Goal: Transaction & Acquisition: Obtain resource

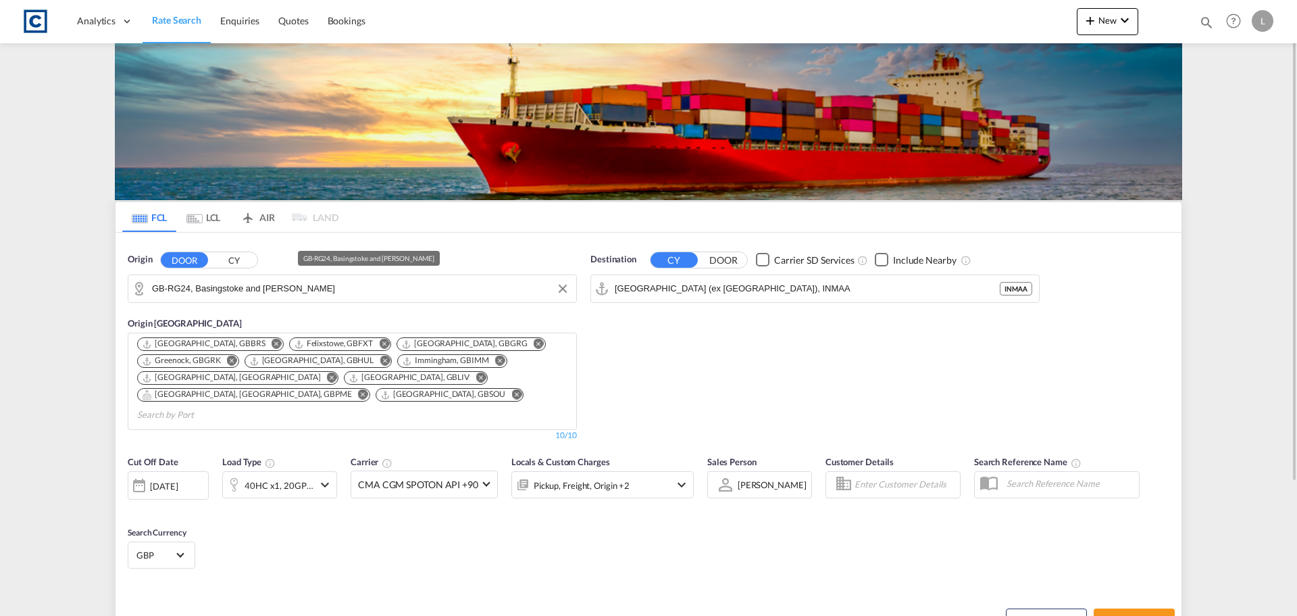
click at [247, 288] on input "GB-RG24, Basingstoke and [PERSON_NAME]" at bounding box center [361, 288] width 418 height 20
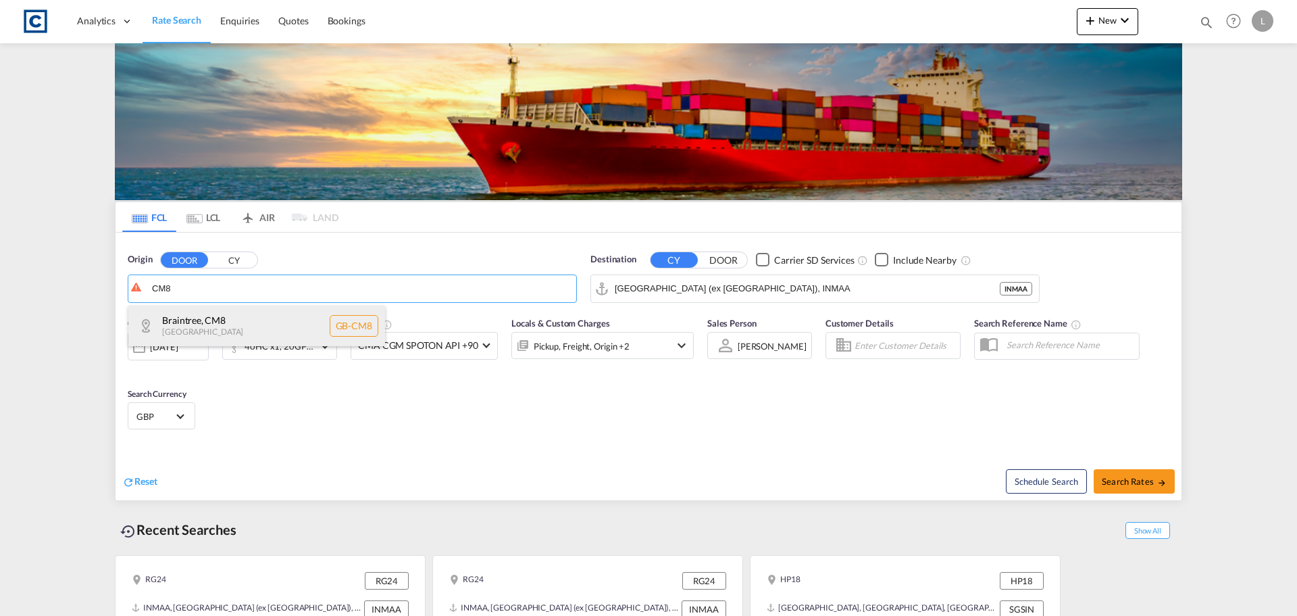
drag, startPoint x: 237, startPoint y: 322, endPoint x: 318, endPoint y: 307, distance: 83.1
click at [247, 322] on div "Braintree , CM8 [GEOGRAPHIC_DATA] [GEOGRAPHIC_DATA]-CM8" at bounding box center [256, 325] width 257 height 41
type input "GB-CM8, Braintree"
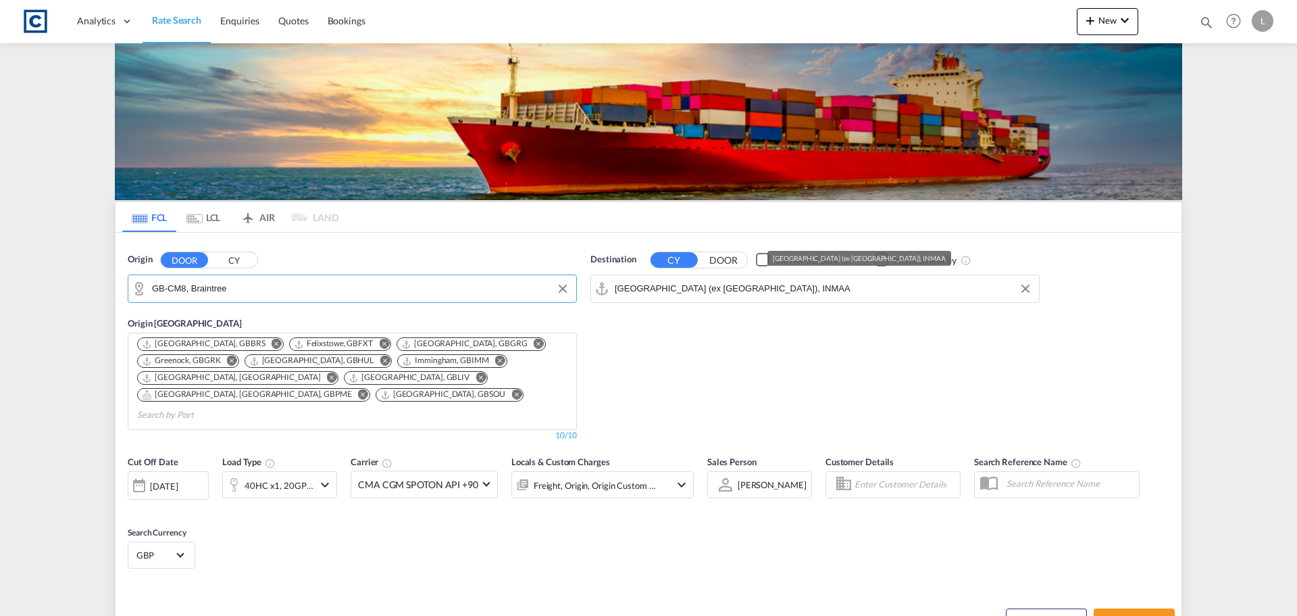
click at [730, 285] on input "[GEOGRAPHIC_DATA] (ex [GEOGRAPHIC_DATA]), INMAA" at bounding box center [824, 288] width 418 height 20
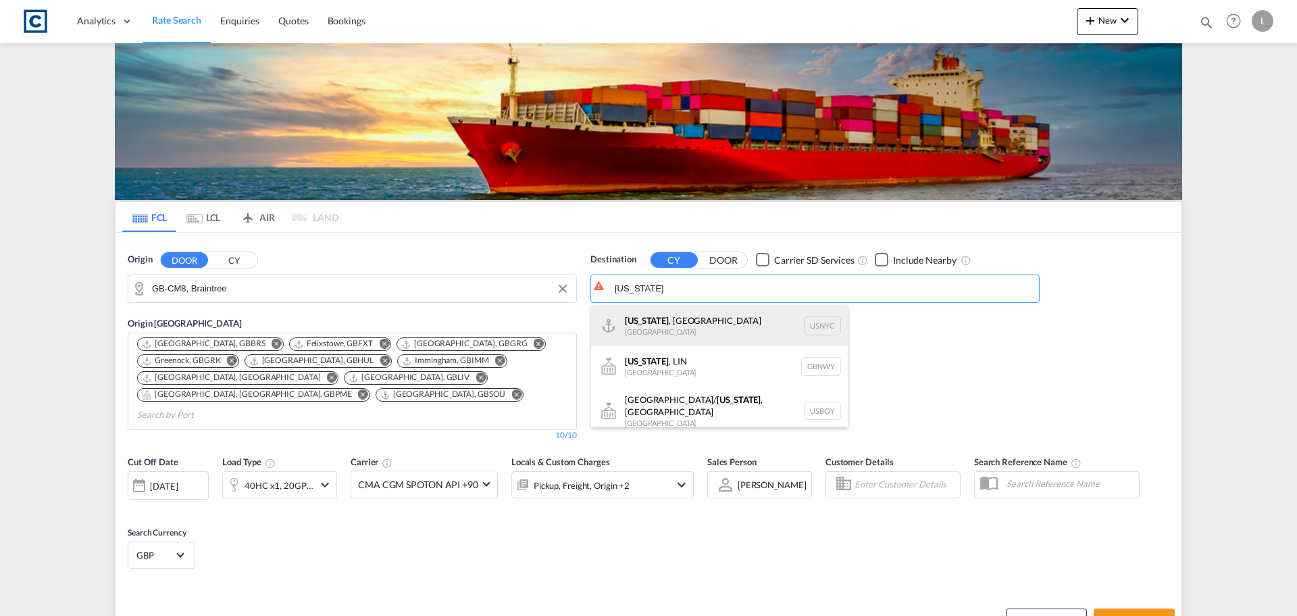
click at [713, 323] on div "[US_STATE] , [GEOGRAPHIC_DATA] [GEOGRAPHIC_DATA] USNYC" at bounding box center [719, 325] width 257 height 41
type input "[US_STATE], [GEOGRAPHIC_DATA], USNYC"
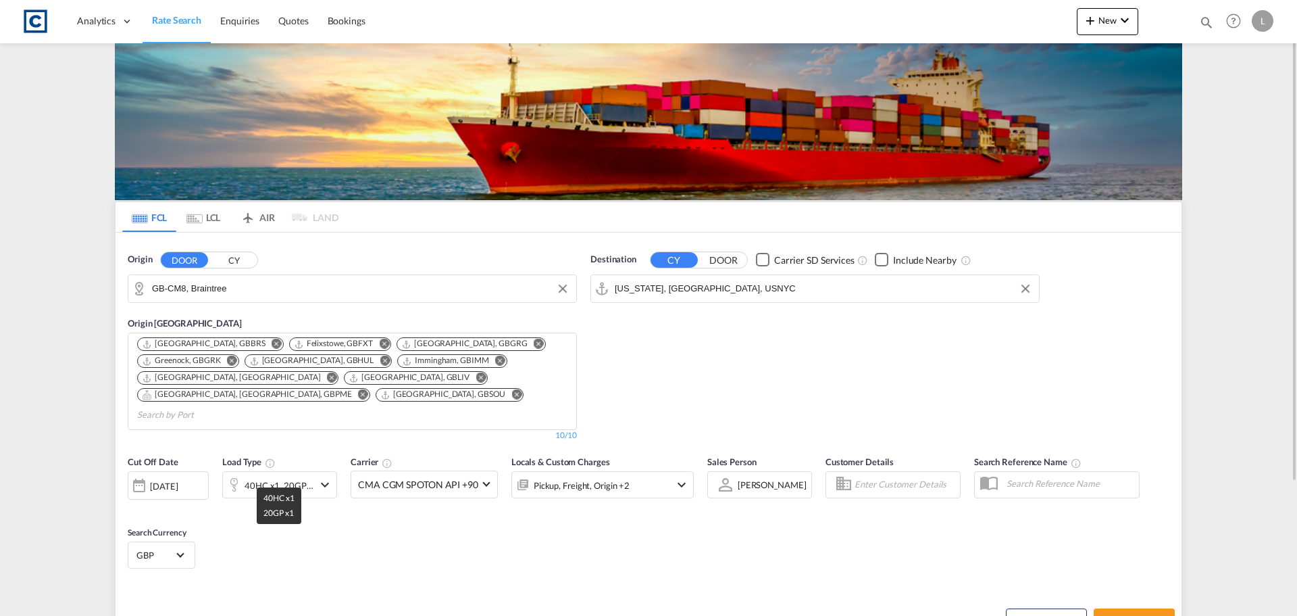
click at [291, 476] on div "40HC x1, 20GP x1" at bounding box center [279, 485] width 69 height 19
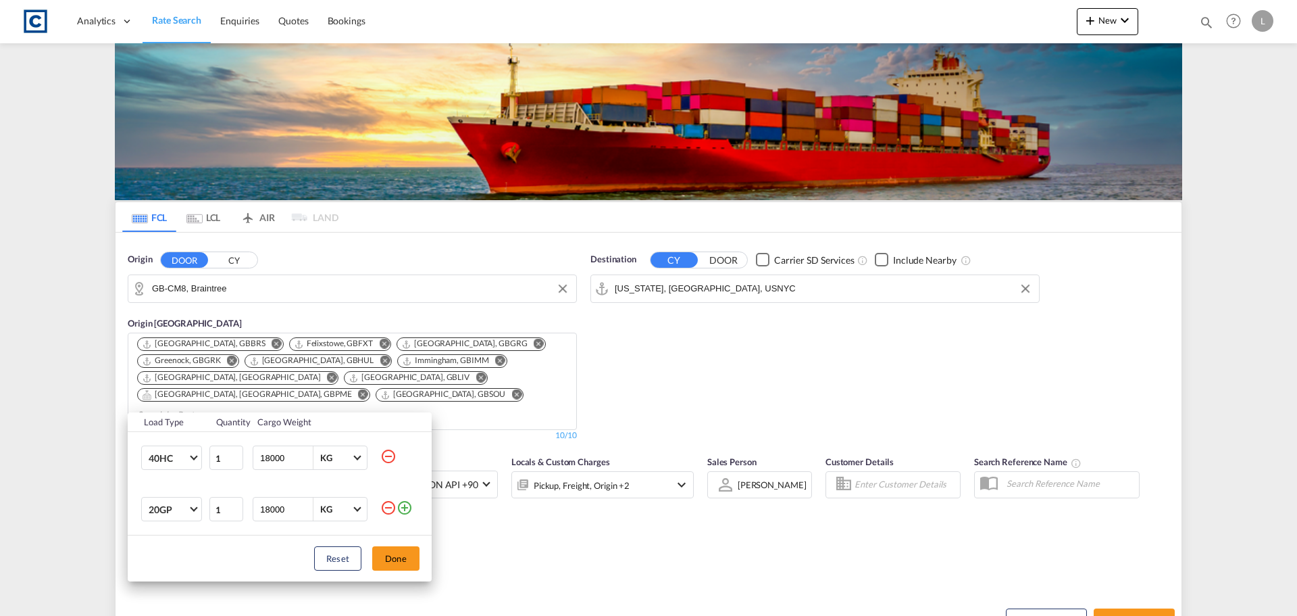
click at [389, 507] on md-icon "icon-minus-circle-outline" at bounding box center [388, 507] width 16 height 16
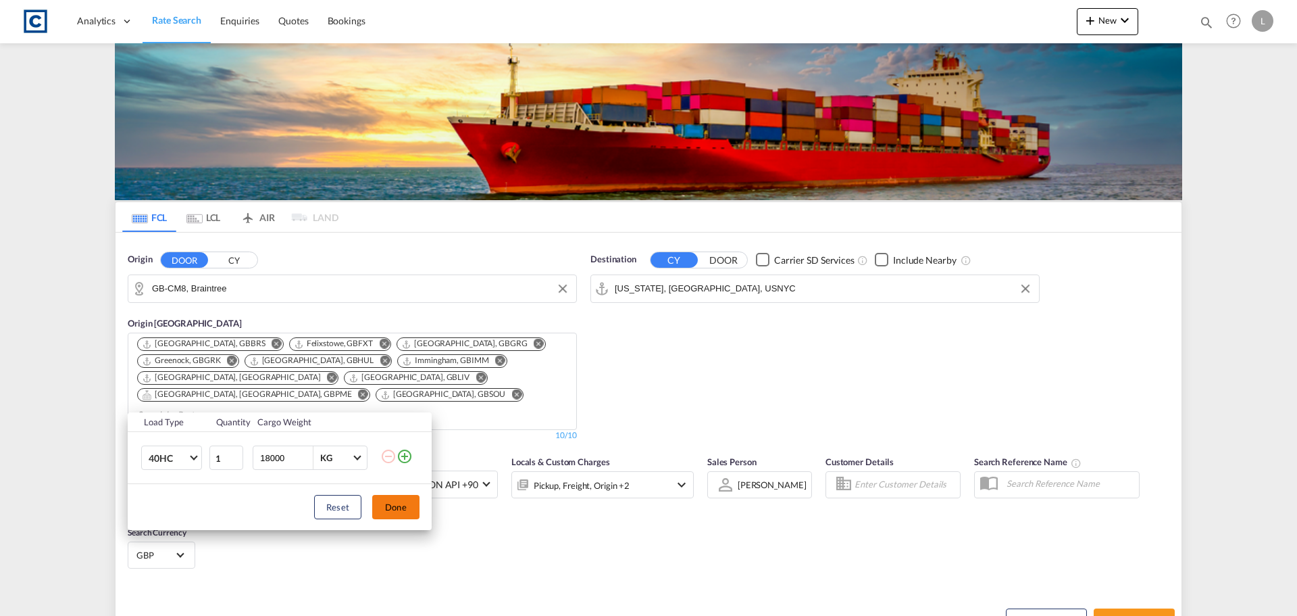
click at [403, 505] on button "Done" at bounding box center [395, 507] width 47 height 24
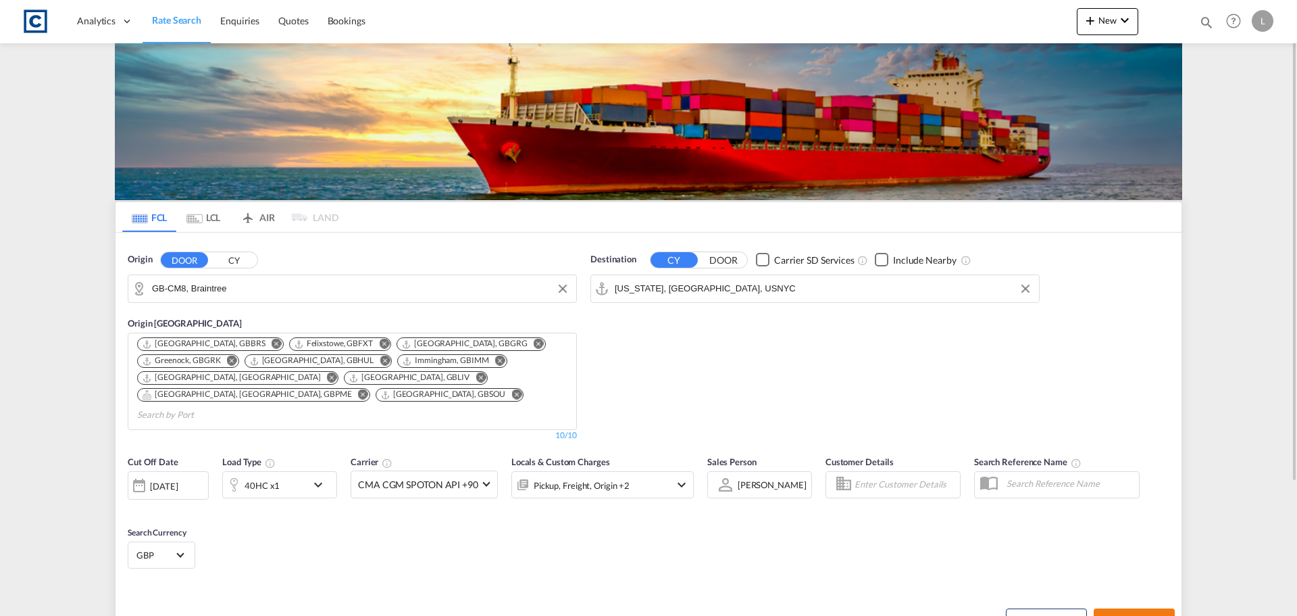
click at [1136, 615] on span "Search Rates" at bounding box center [1134, 620] width 65 height 11
type input "CM8 to USNYC / [DATE]"
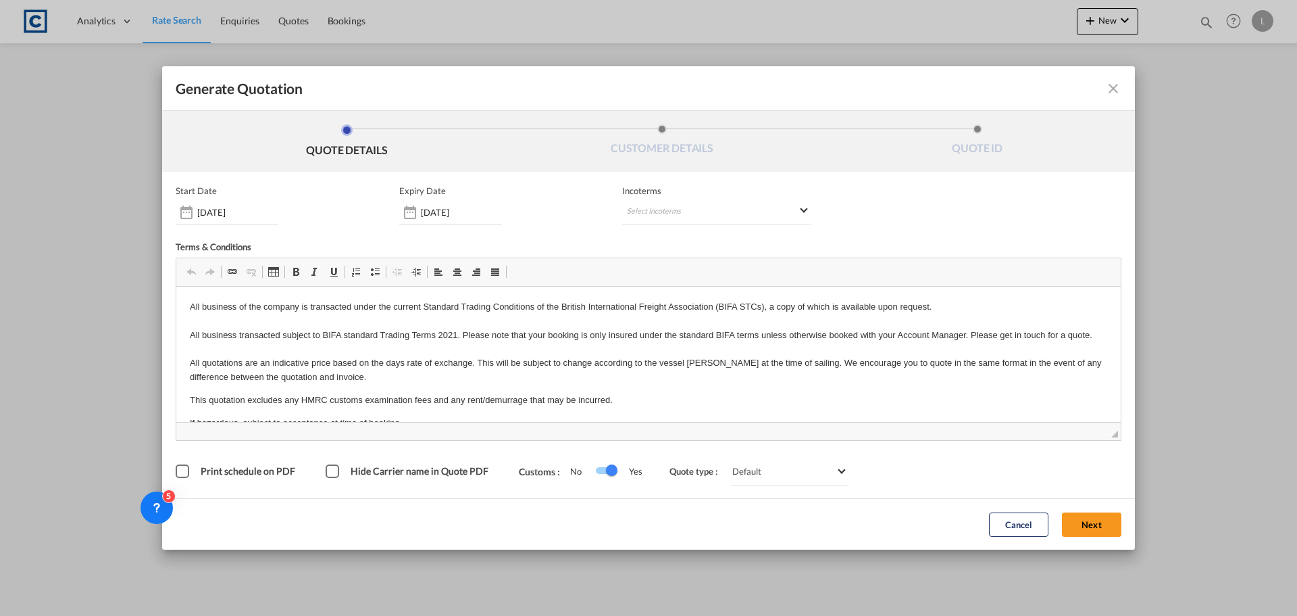
drag, startPoint x: 1098, startPoint y: 522, endPoint x: 1078, endPoint y: 528, distance: 21.2
click at [1098, 522] on button "Next" at bounding box center [1091, 524] width 59 height 24
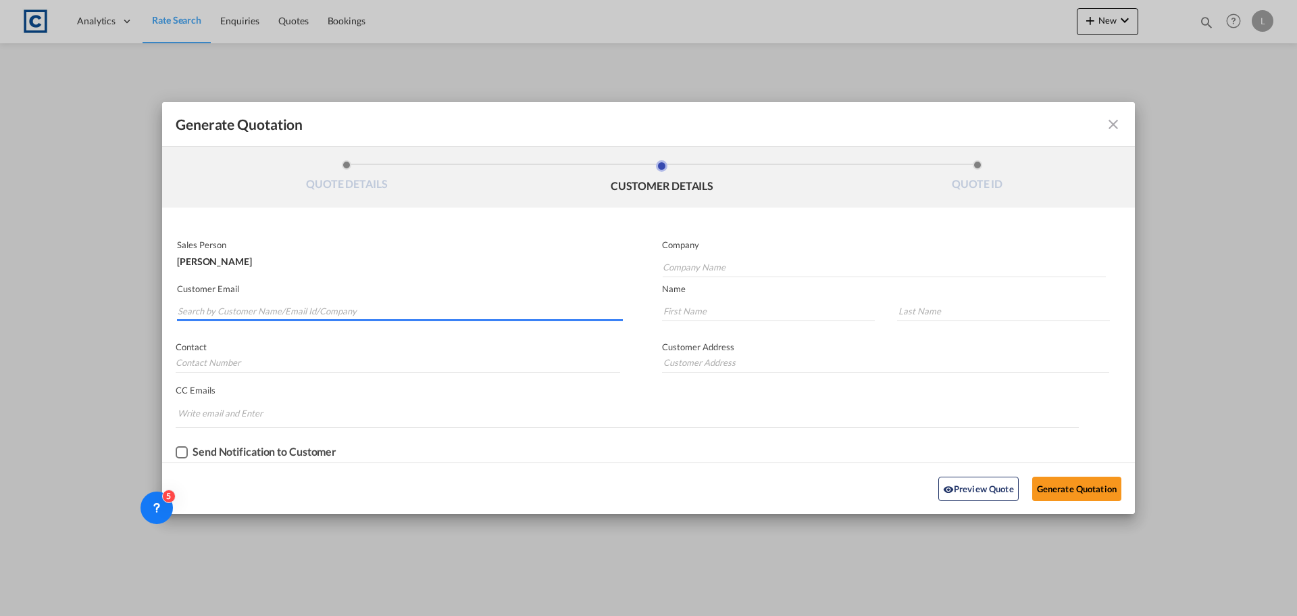
click at [408, 308] on input "Search by Customer Name/Email Id/Company" at bounding box center [400, 311] width 445 height 20
drag, startPoint x: 200, startPoint y: 312, endPoint x: 213, endPoint y: 303, distance: 15.6
click at [201, 312] on input "EXPIRT@MERCI" at bounding box center [400, 311] width 445 height 20
click at [266, 305] on input "EXPORT@MERCI" at bounding box center [400, 311] width 445 height 20
drag, startPoint x: 268, startPoint y: 314, endPoint x: 111, endPoint y: 313, distance: 156.8
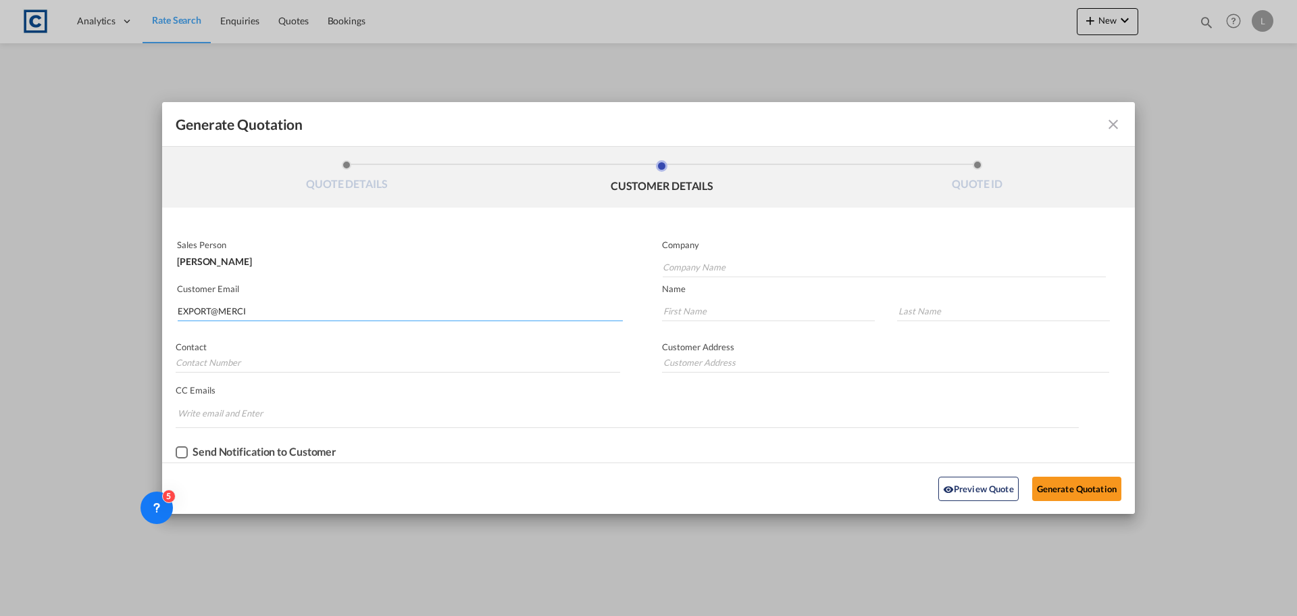
click at [111, 313] on div "Generate Quotation QUOTE DETAILS CUSTOMER DETAILS QUOTE ID Start Date [DATE] Ex…" at bounding box center [648, 308] width 1297 height 616
type input "[EMAIL_ADDRESS][DOMAIN_NAME]"
click at [735, 272] on input "Company Name" at bounding box center [884, 267] width 443 height 20
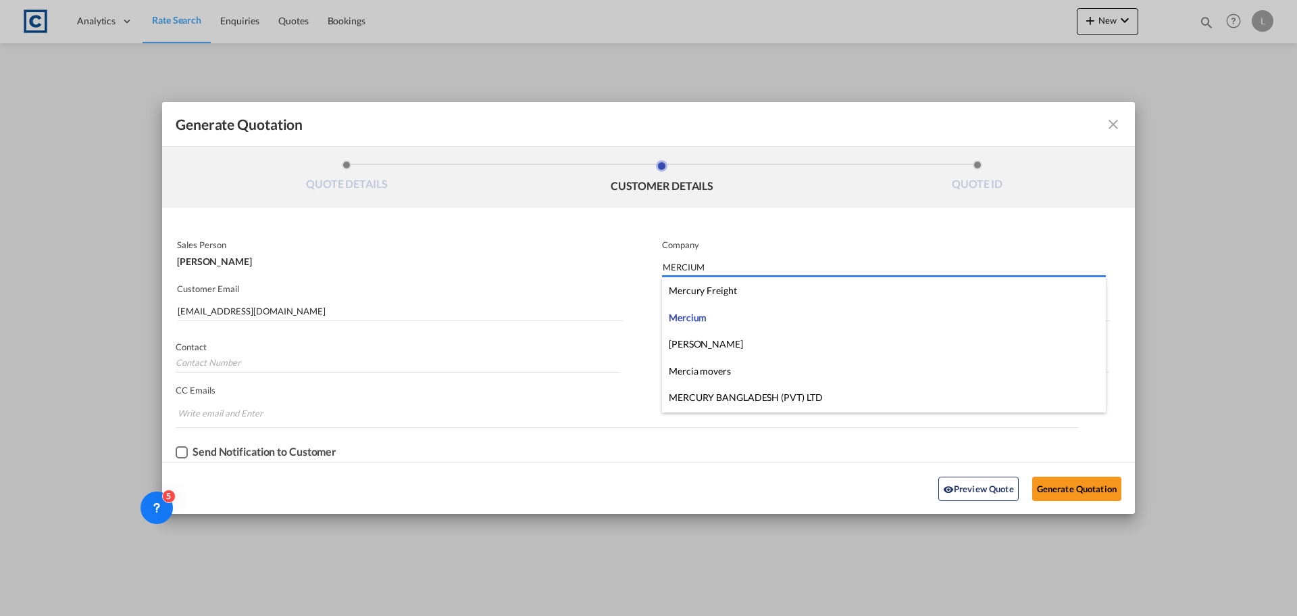
click at [705, 312] on span "Mercium" at bounding box center [688, 317] width 38 height 11
type input "Mercium"
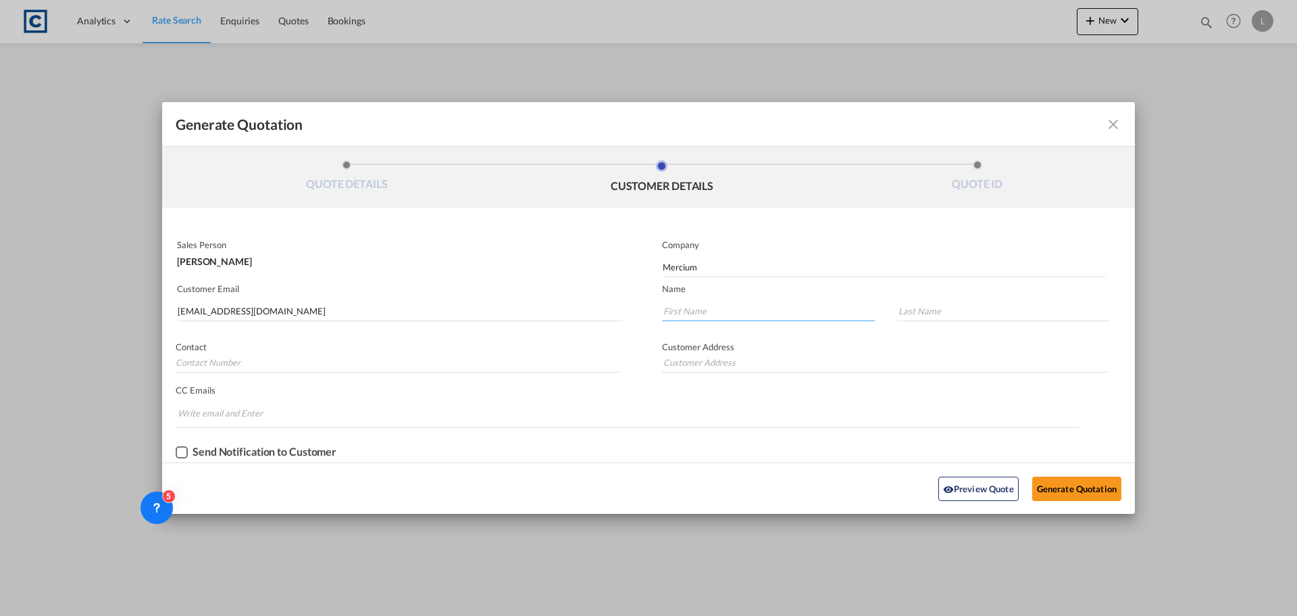
click at [722, 317] on input "Generate QuotationQUOTE ..." at bounding box center [768, 311] width 213 height 20
drag, startPoint x: 681, startPoint y: 310, endPoint x: 608, endPoint y: 310, distance: 73.0
click at [608, 310] on div "Sales Person [PERSON_NAME] Company Mercium Customer Email [EMAIL_ADDRESS][DOMAI…" at bounding box center [648, 348] width 973 height 228
type input "[PERSON_NAME]"
type input "."
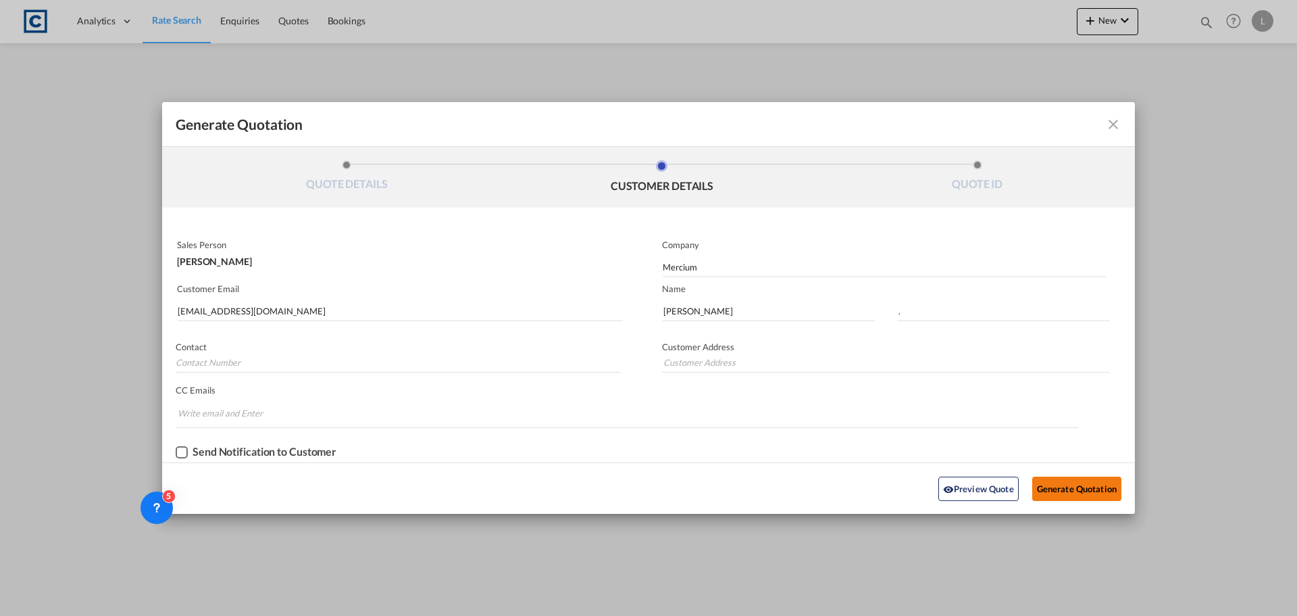
click at [1070, 486] on button "Generate Quotation" at bounding box center [1077, 488] width 89 height 24
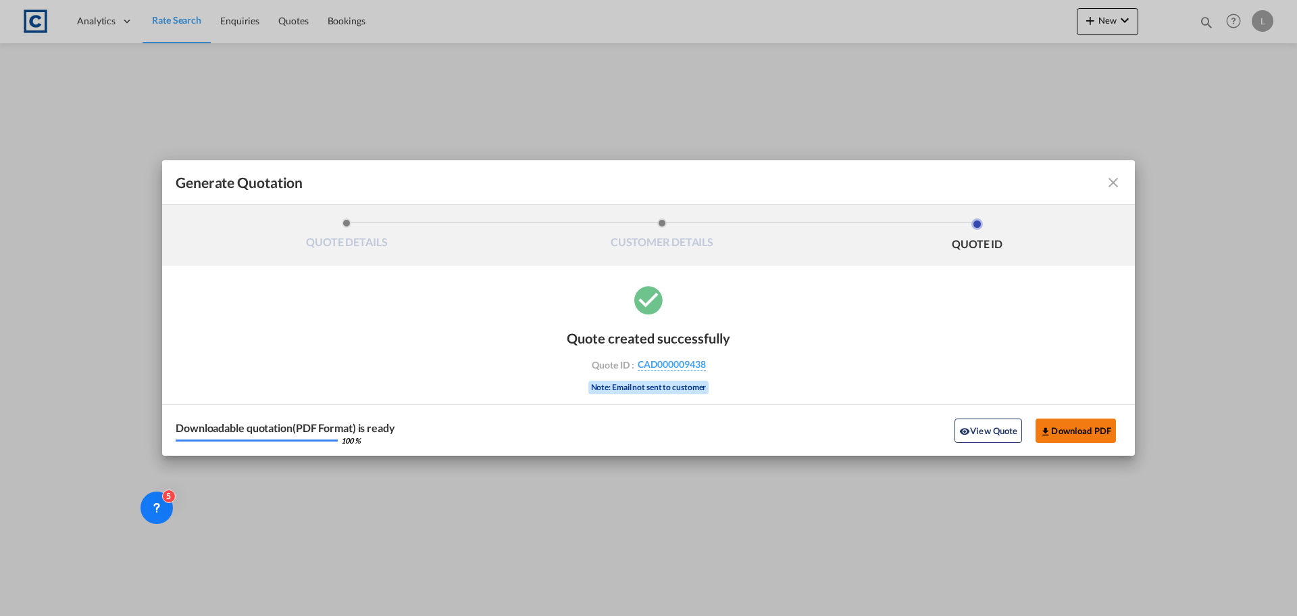
click at [1106, 430] on button "Download PDF" at bounding box center [1076, 430] width 80 height 24
click at [1110, 182] on md-icon "icon-close fg-AAA8AD cursor m-0" at bounding box center [1114, 182] width 16 height 16
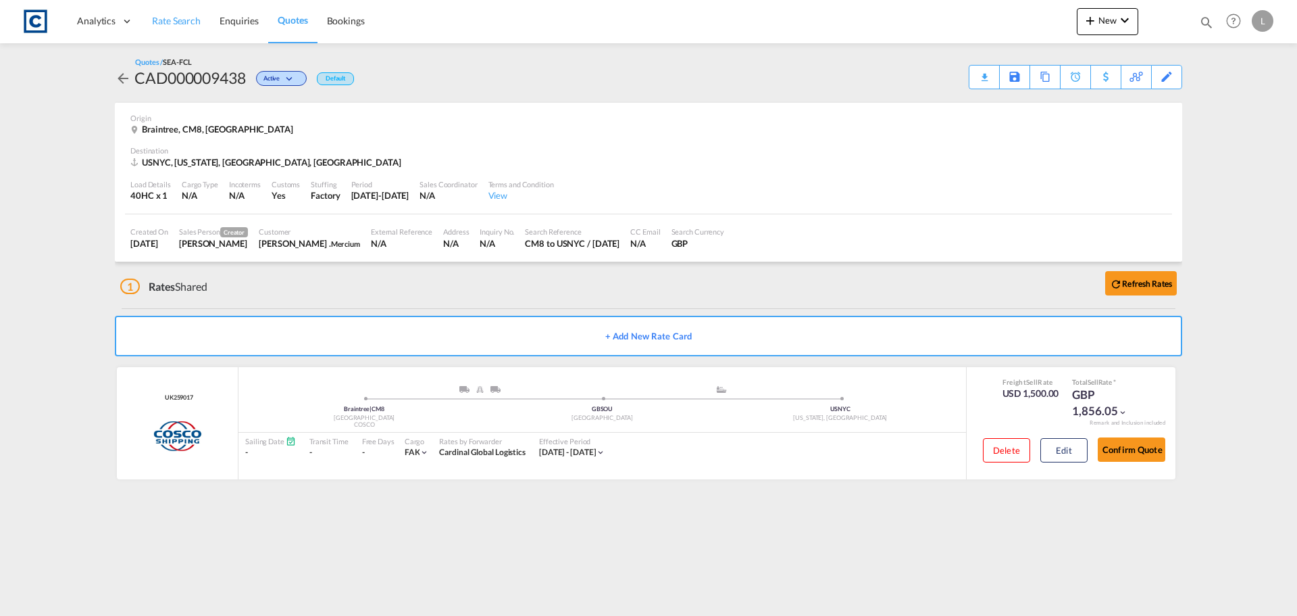
click at [168, 21] on span "Rate Search" at bounding box center [176, 20] width 49 height 11
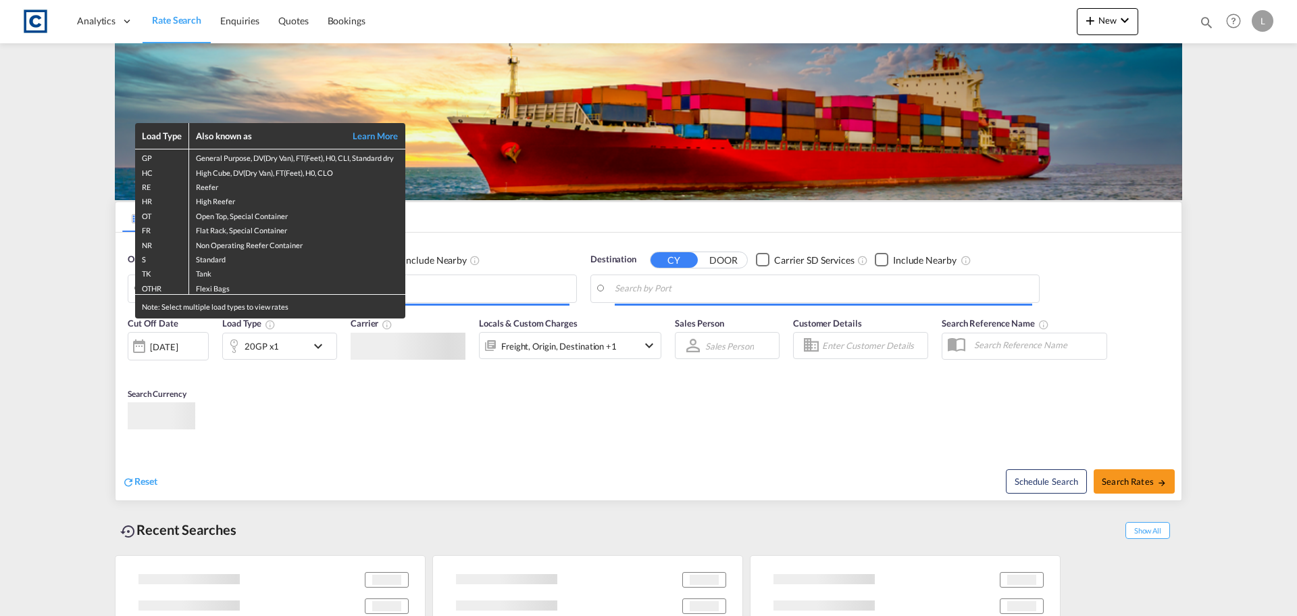
click at [241, 288] on td "Flexi Bags" at bounding box center [297, 287] width 216 height 15
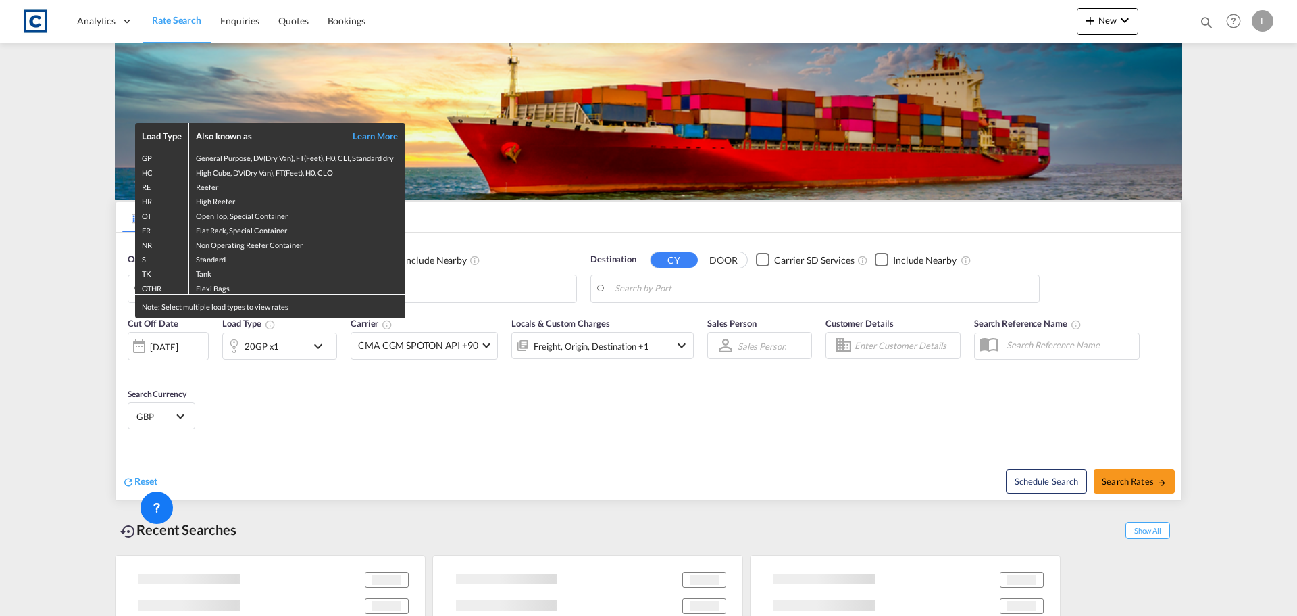
click at [414, 290] on div "Load Type Also known as Learn More GP General Purpose, DV(Dry Van), FT(Feet), H…" at bounding box center [648, 308] width 1297 height 616
type input "GB-CM8, Braintree"
type input "[US_STATE], [GEOGRAPHIC_DATA], USNYC"
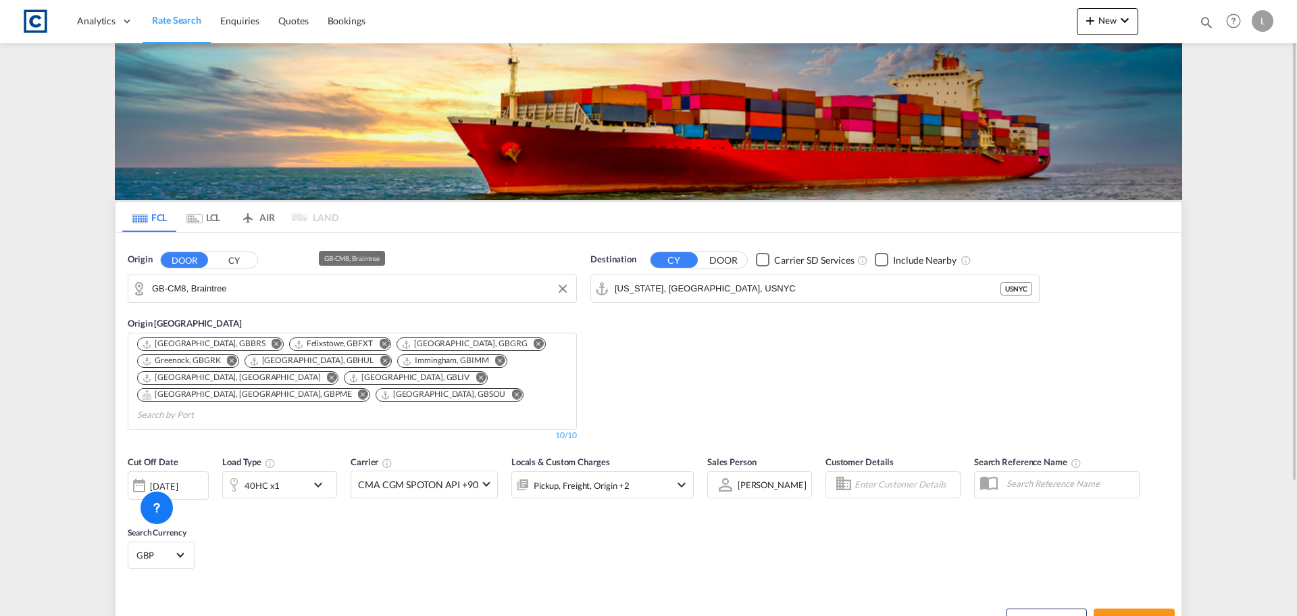
click at [414, 278] on input "GB-CM8, Braintree" at bounding box center [361, 288] width 418 height 20
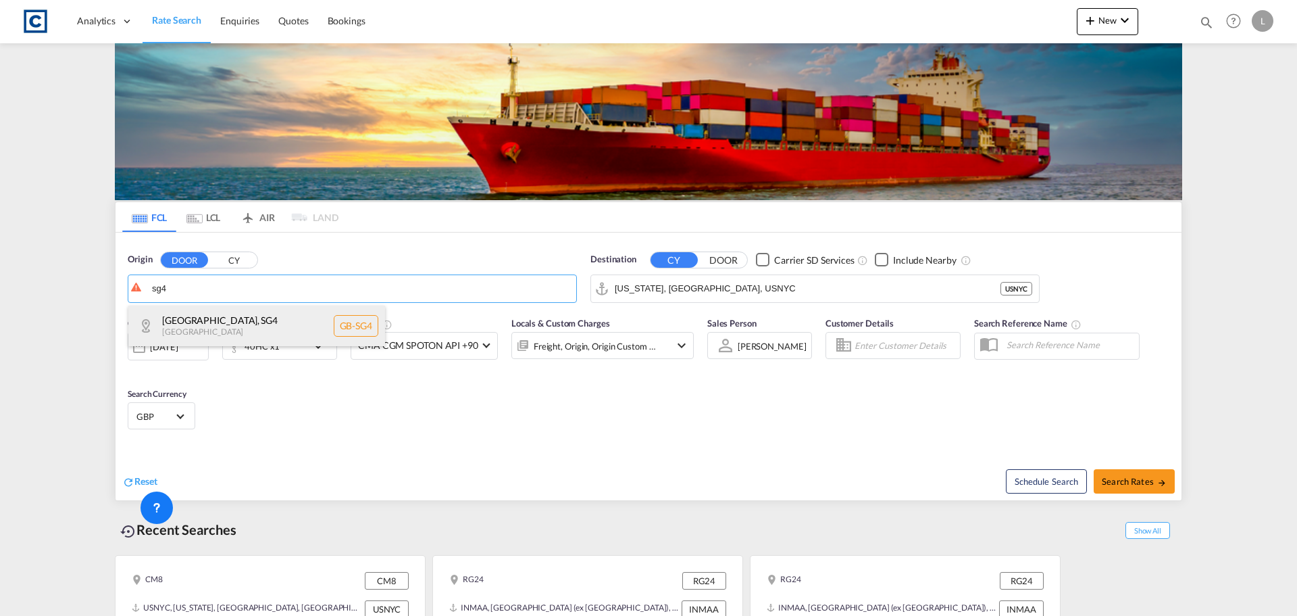
click at [269, 319] on div "North Hertfordshire , SG4 United Kingdom GB-SG4" at bounding box center [256, 325] width 257 height 41
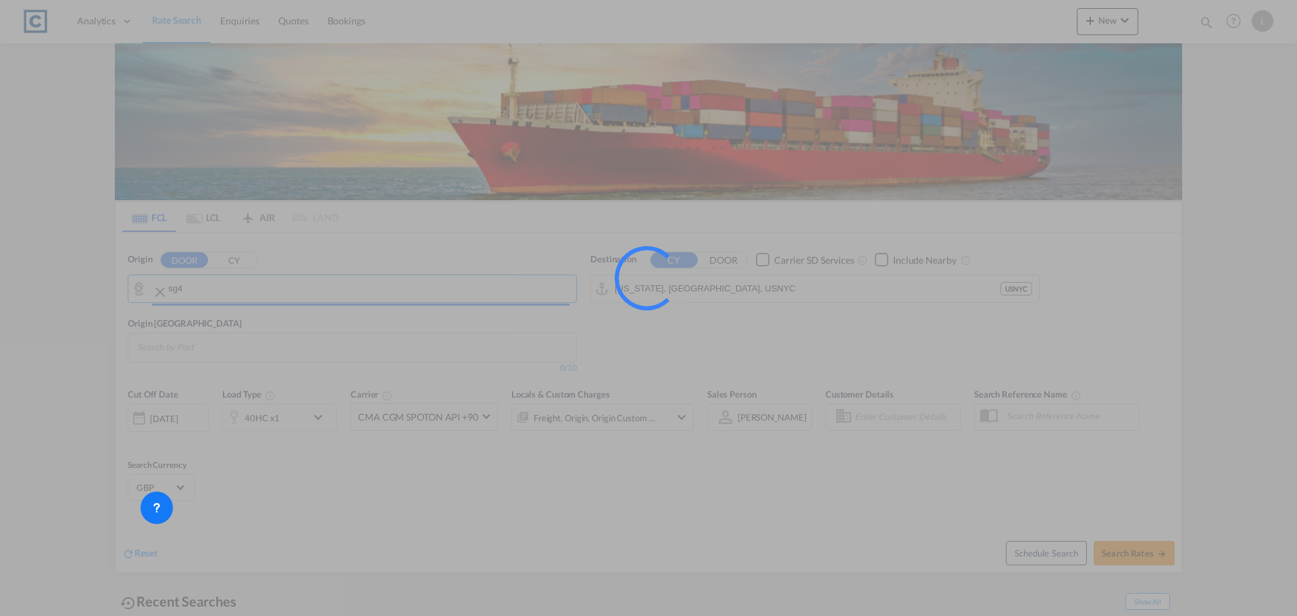
type input "GB-SG4, North Hertfordshire"
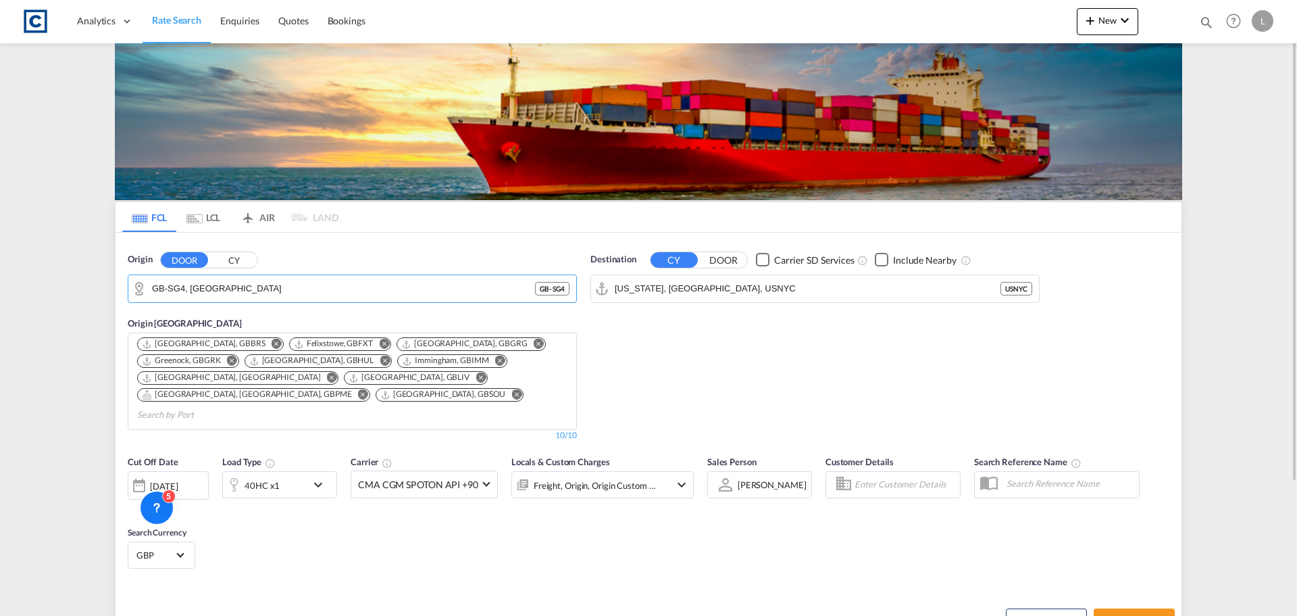
click at [282, 471] on div "40HC x1" at bounding box center [265, 484] width 84 height 27
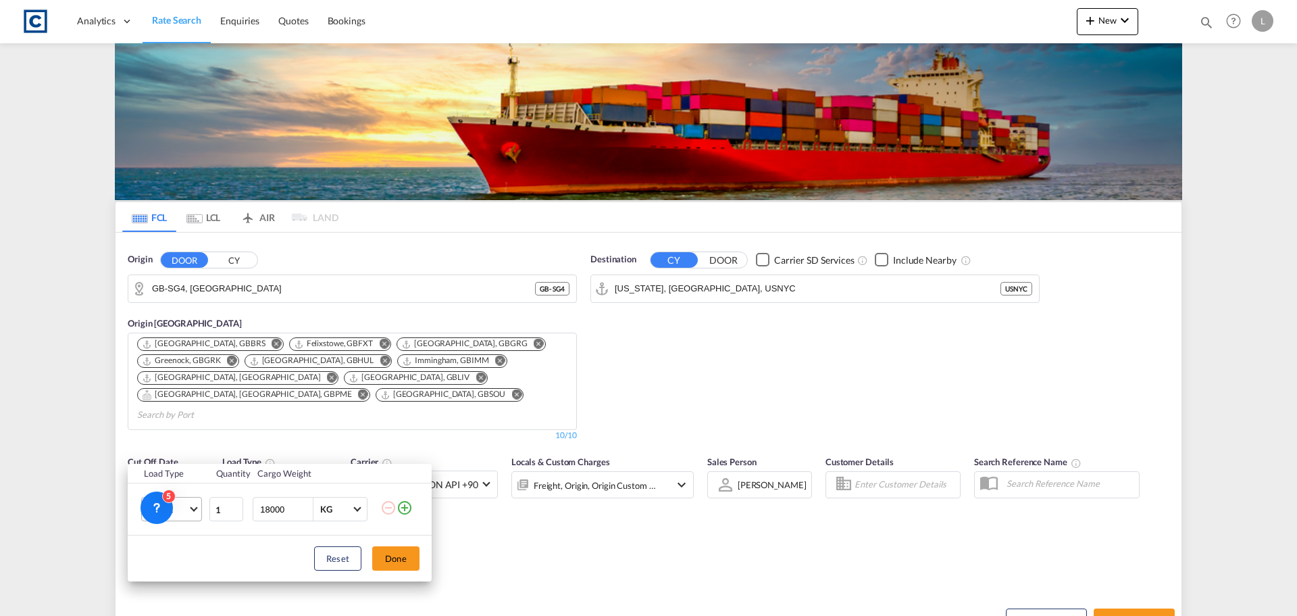
click at [180, 512] on span "40HC" at bounding box center [168, 510] width 39 height 14
click at [182, 480] on md-option "40GP" at bounding box center [184, 477] width 92 height 32
click at [407, 557] on button "Done" at bounding box center [395, 558] width 47 height 24
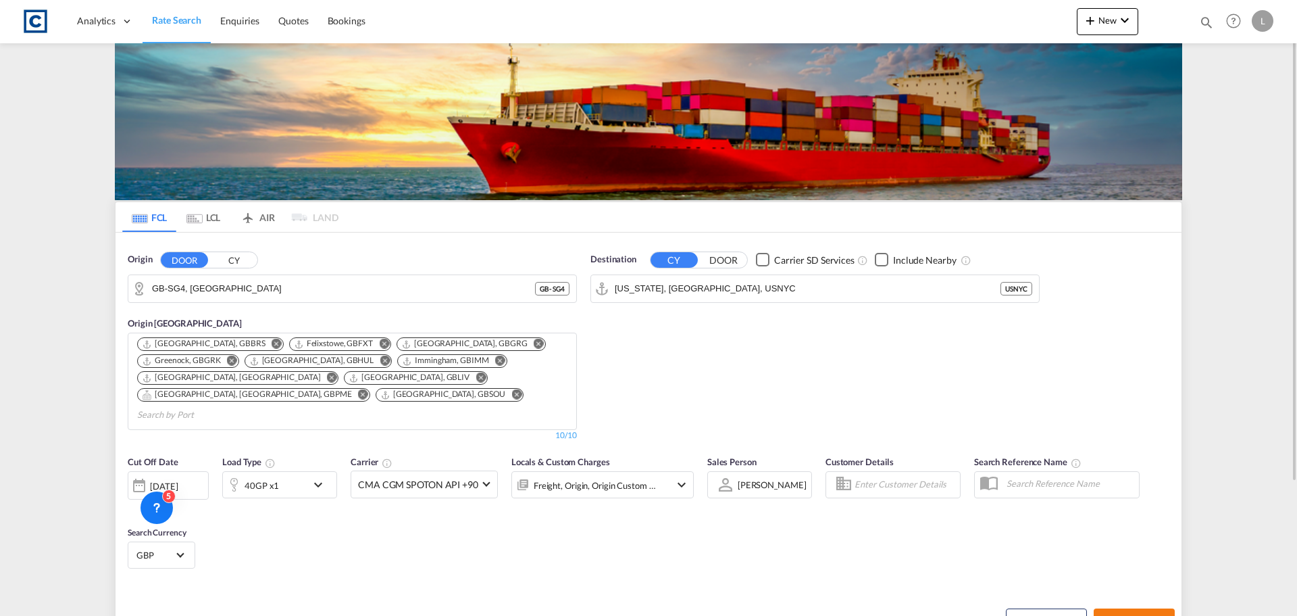
click at [1166, 615] on md-icon "icon-arrow-right" at bounding box center [1162, 620] width 9 height 9
type input "SG4 to USNYC / 22 Aug 2025"
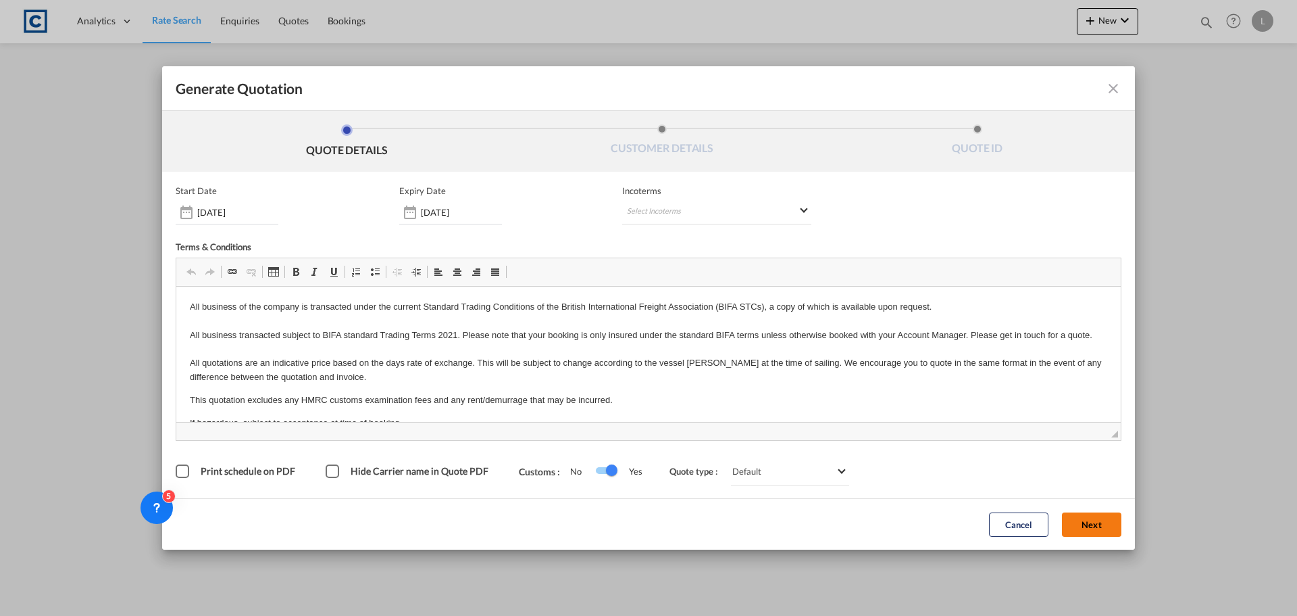
click at [1070, 520] on button "Next" at bounding box center [1091, 524] width 59 height 24
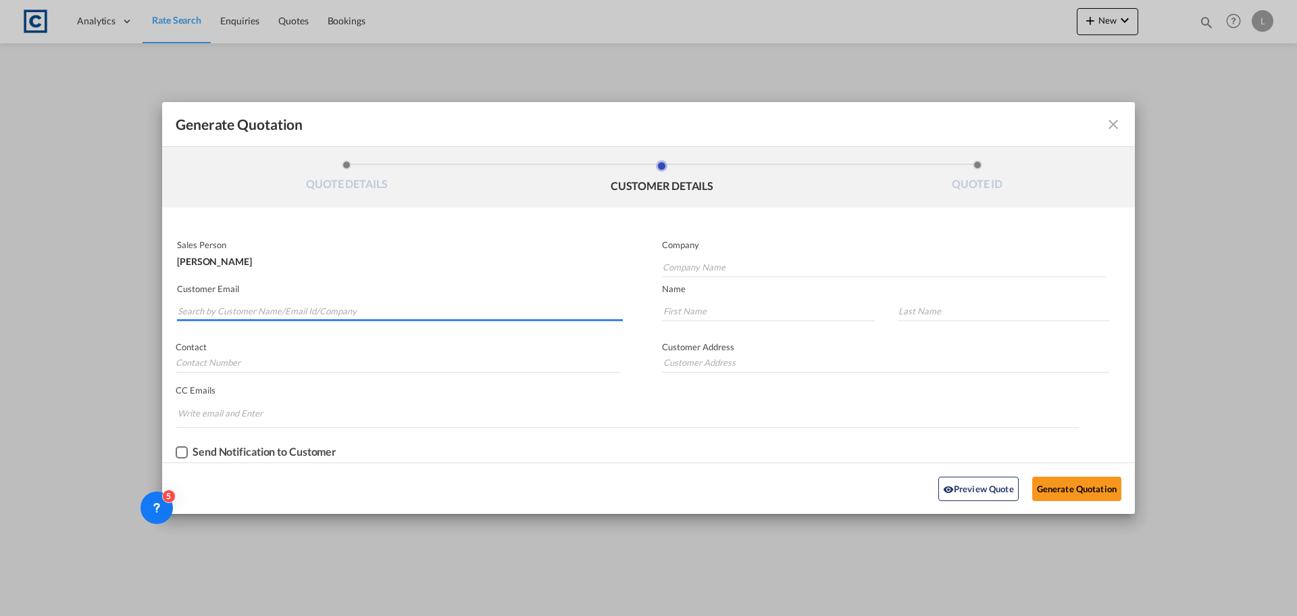
click at [261, 314] on input "Search by Customer Name/Email Id/Company" at bounding box center [400, 311] width 445 height 20
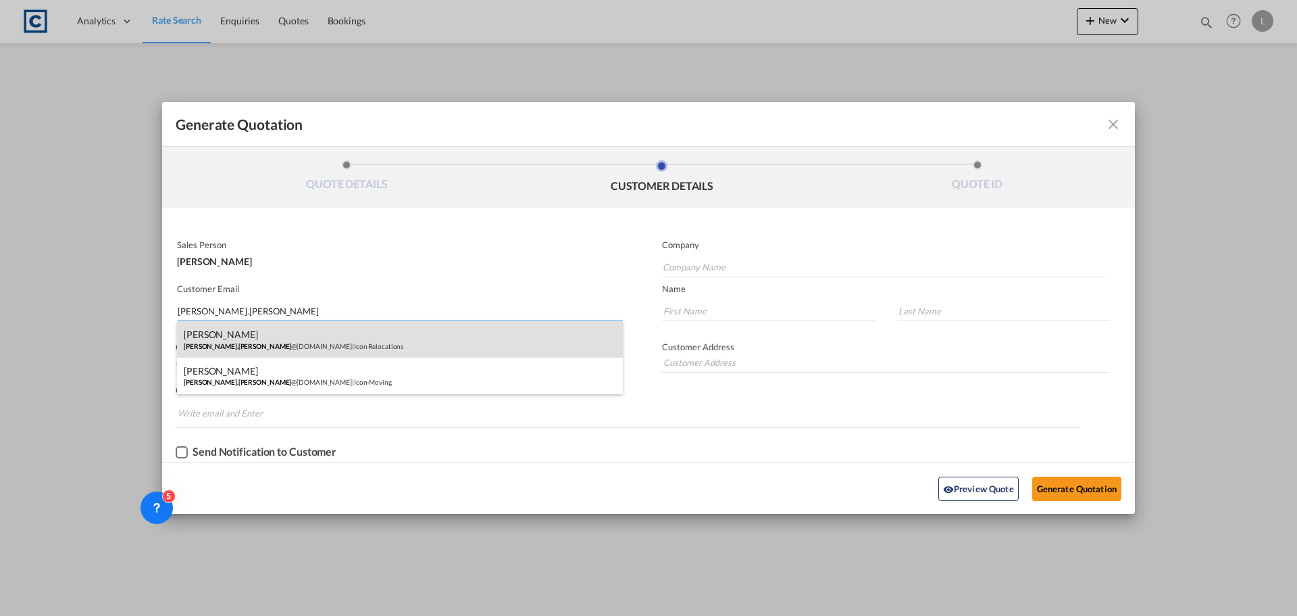
type input "sam.toole"
click at [346, 343] on div "Sam Toole Sam.Toole @iconrelocation.com | Icon Relocations" at bounding box center [400, 339] width 446 height 36
type input "Icon Relocations"
type input "Sam.Toole@iconrelocation.com"
type input "Sam"
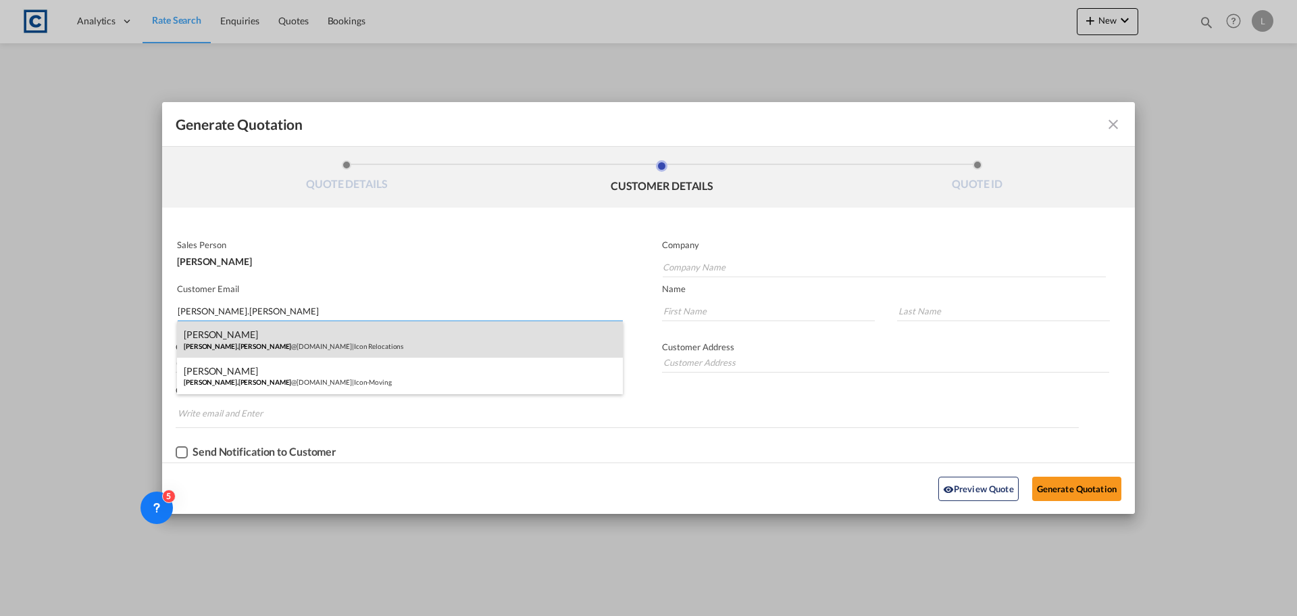
type input "Toole"
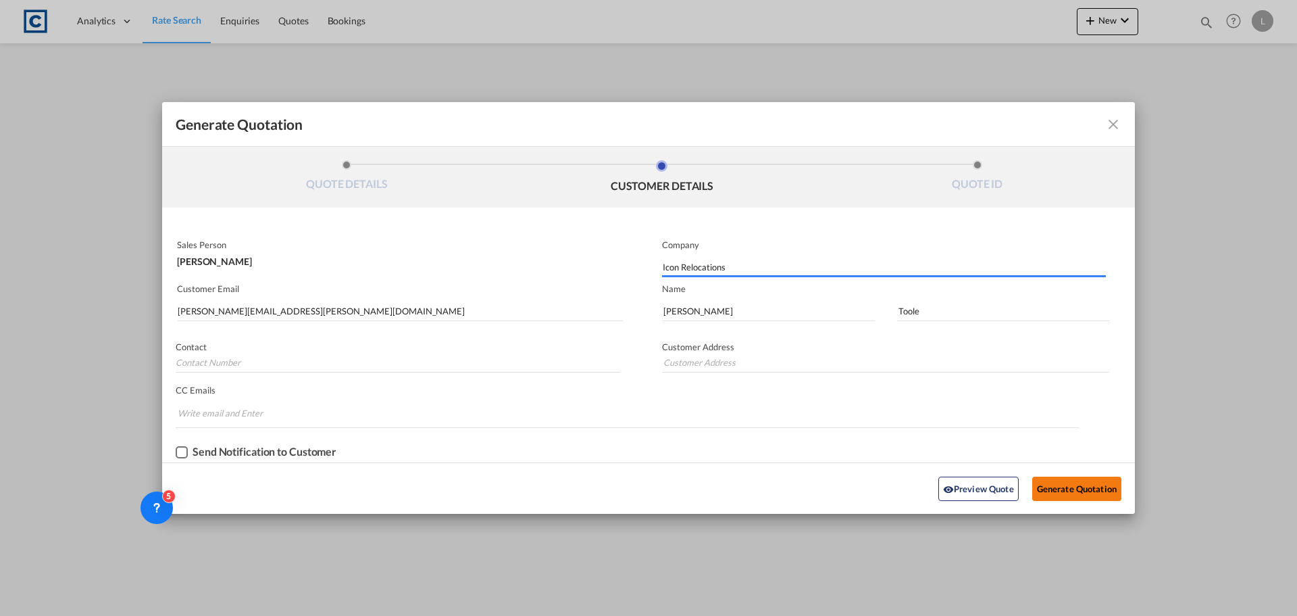
click at [1089, 488] on button "Generate Quotation" at bounding box center [1077, 488] width 89 height 24
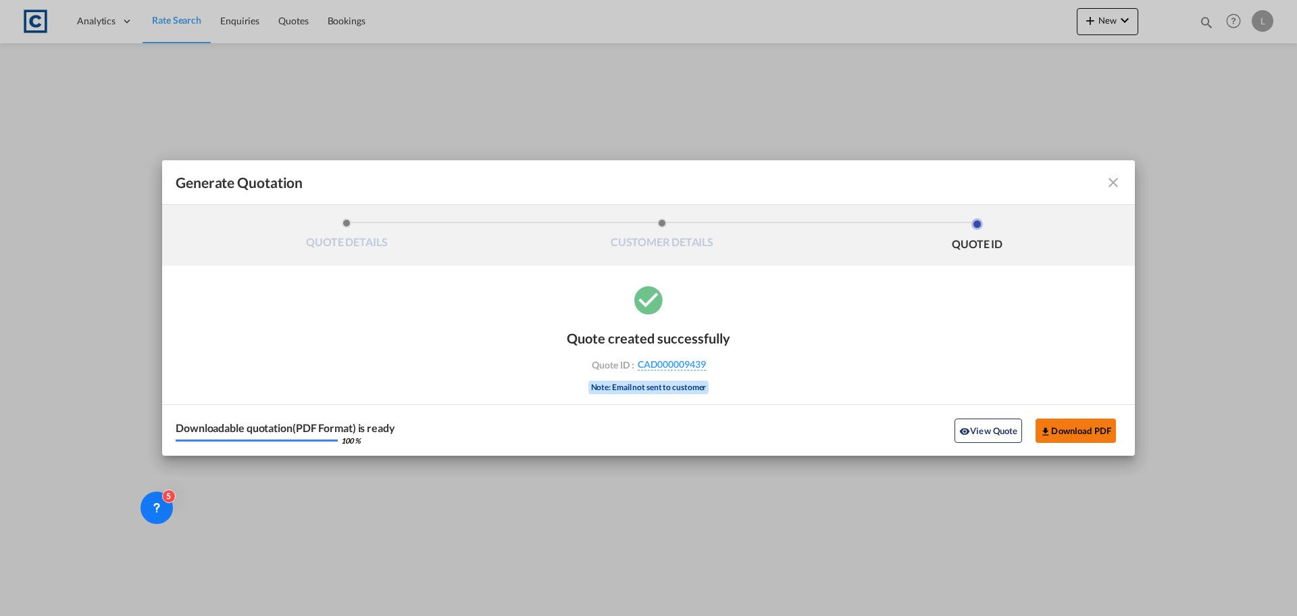
click at [1066, 432] on button "Download PDF" at bounding box center [1076, 430] width 80 height 24
click at [1118, 178] on md-icon "icon-close fg-AAA8AD cursor m-0" at bounding box center [1114, 182] width 16 height 16
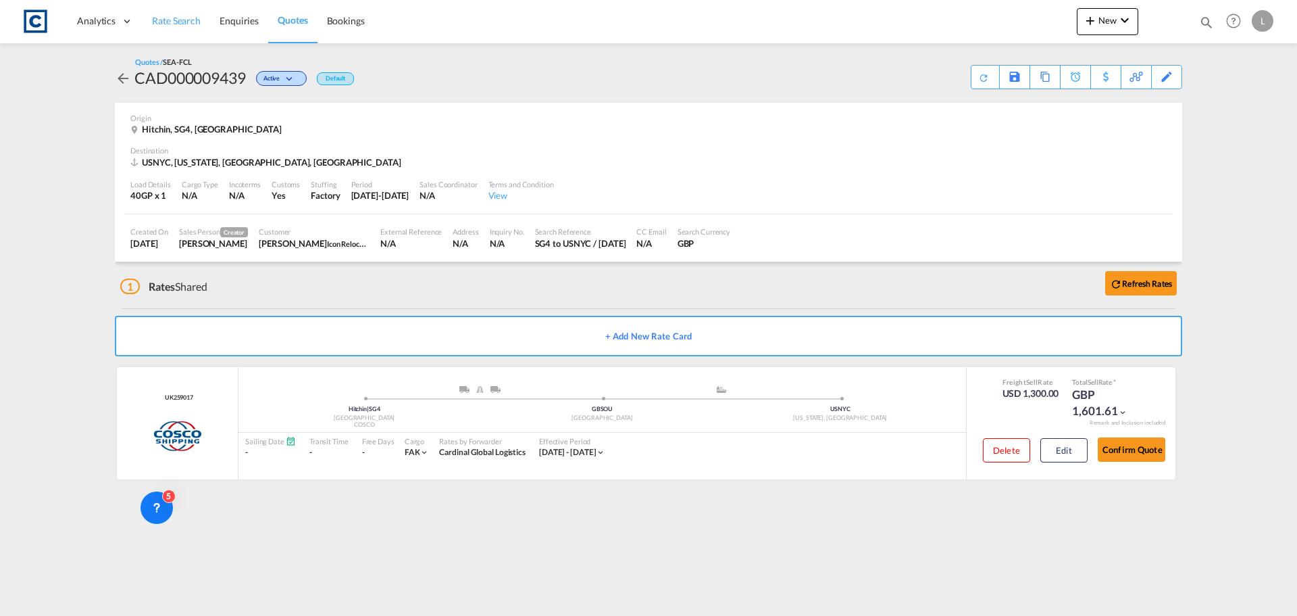
click at [166, 22] on span "Rate Search" at bounding box center [176, 20] width 49 height 11
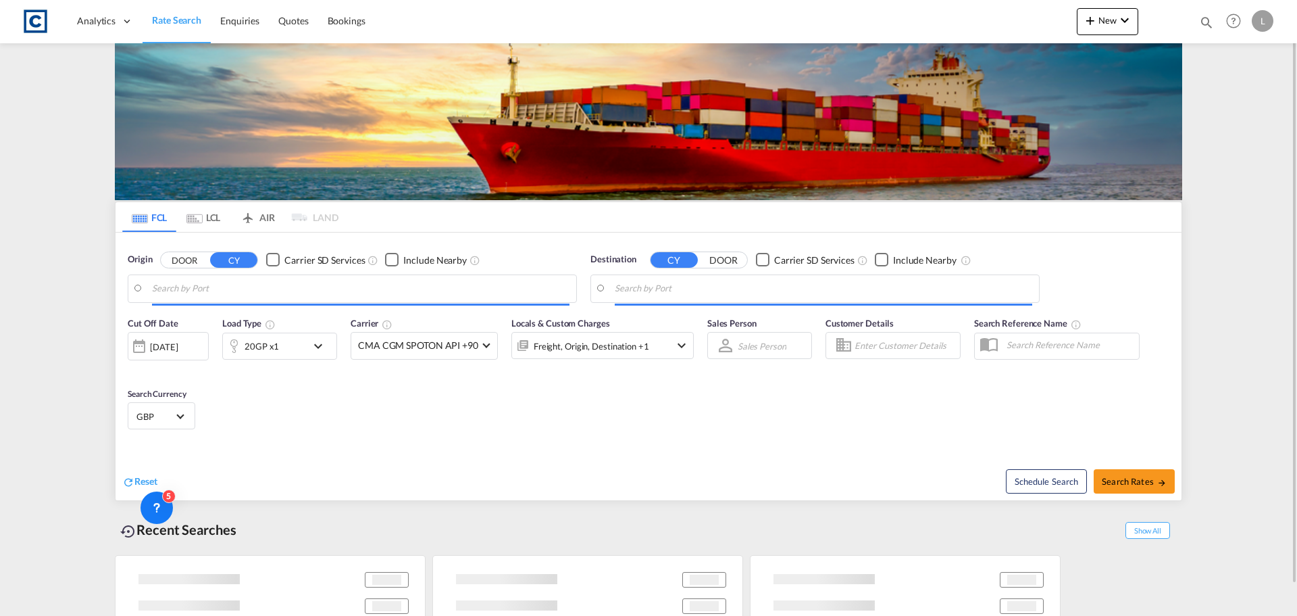
type input "GB-SG4, North Hertfordshire"
type input "[US_STATE], [GEOGRAPHIC_DATA], USNYC"
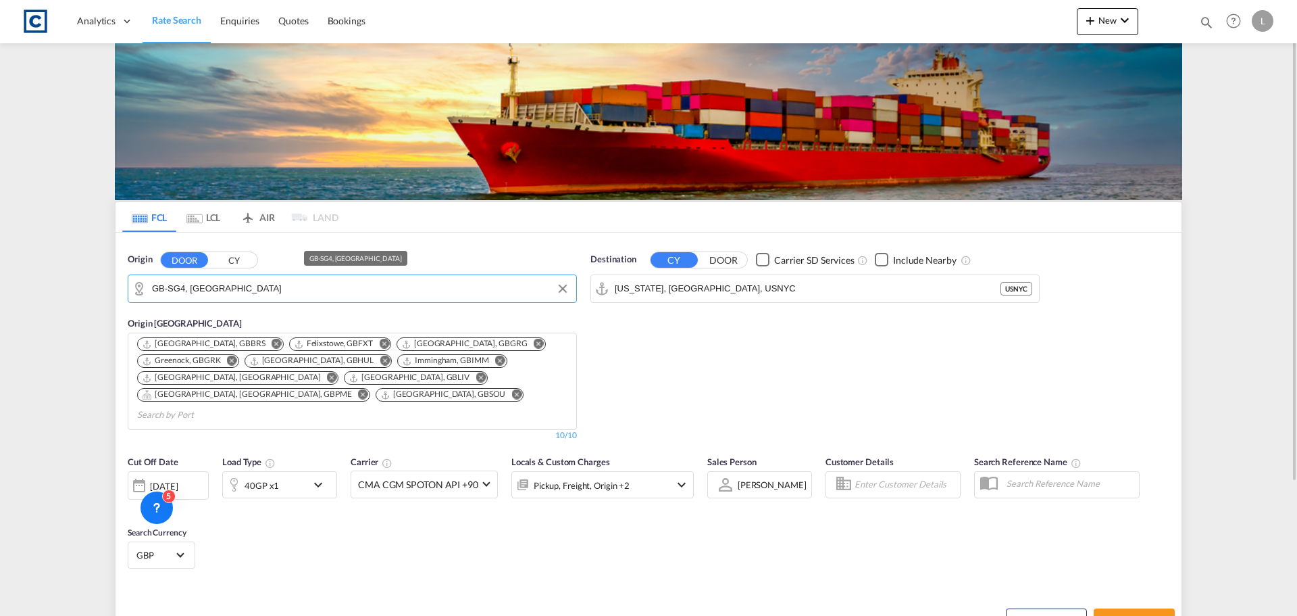
click at [173, 289] on input "GB-SG4, North Hertfordshire" at bounding box center [361, 288] width 418 height 20
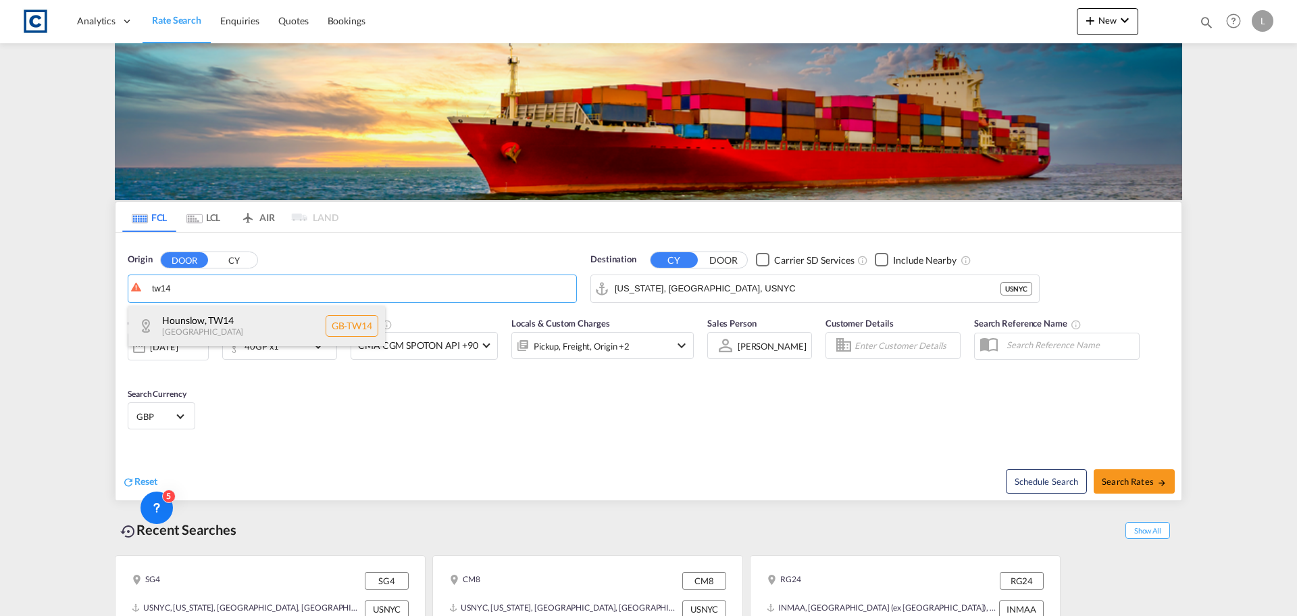
drag, startPoint x: 203, startPoint y: 322, endPoint x: 302, endPoint y: 322, distance: 99.3
click at [218, 321] on div "Hounslow , TW14 United Kingdom GB-TW14" at bounding box center [256, 325] width 257 height 41
type input "GB-TW14, Hounslow"
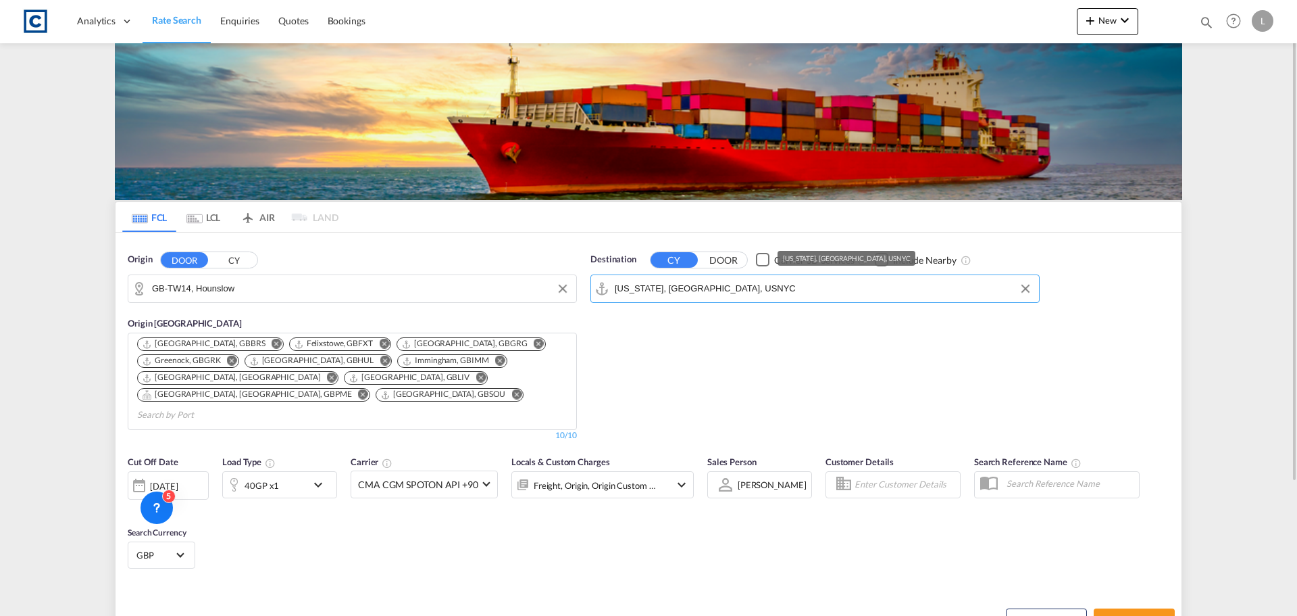
click at [698, 288] on input "[US_STATE], [GEOGRAPHIC_DATA], USNYC" at bounding box center [824, 288] width 418 height 20
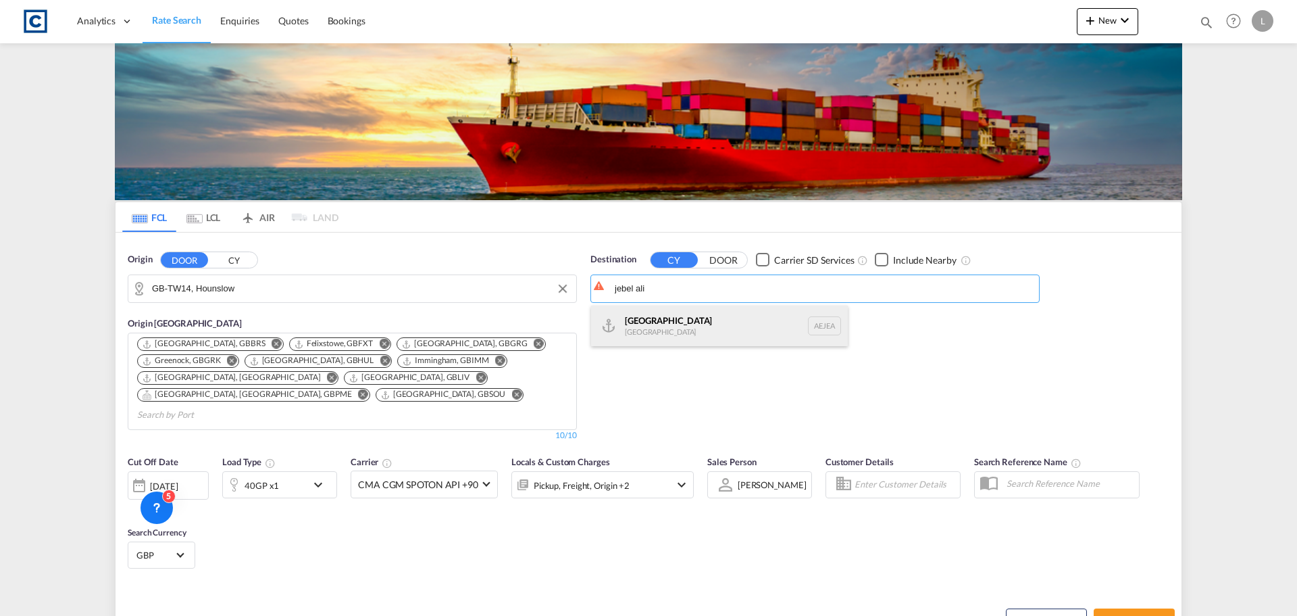
click at [718, 321] on div "Jebel Ali United Arab Emirates AEJEA" at bounding box center [719, 325] width 257 height 41
type input "Jebel Ali, AEJEA"
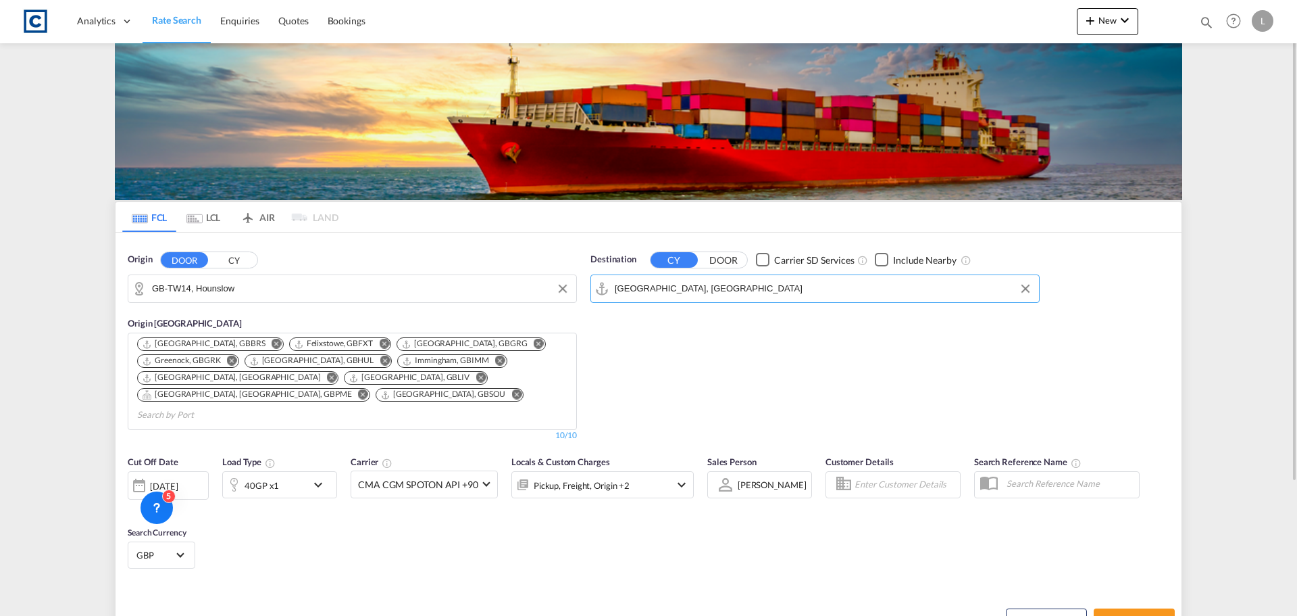
click at [308, 471] on div "40GP x1" at bounding box center [279, 484] width 115 height 27
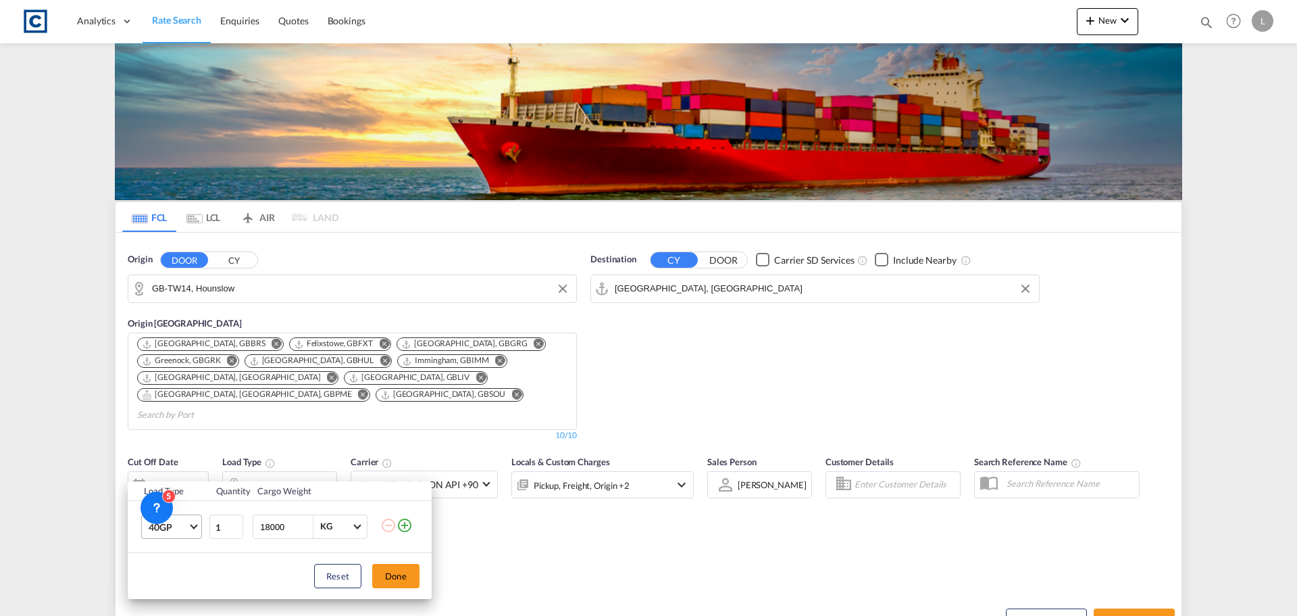
click at [174, 534] on md-select-value "40GP" at bounding box center [174, 526] width 54 height 23
click at [190, 518] on md-option "40HC" at bounding box center [184, 517] width 92 height 32
drag, startPoint x: 401, startPoint y: 570, endPoint x: 629, endPoint y: 563, distance: 228.5
click at [405, 570] on button "Done" at bounding box center [395, 576] width 47 height 24
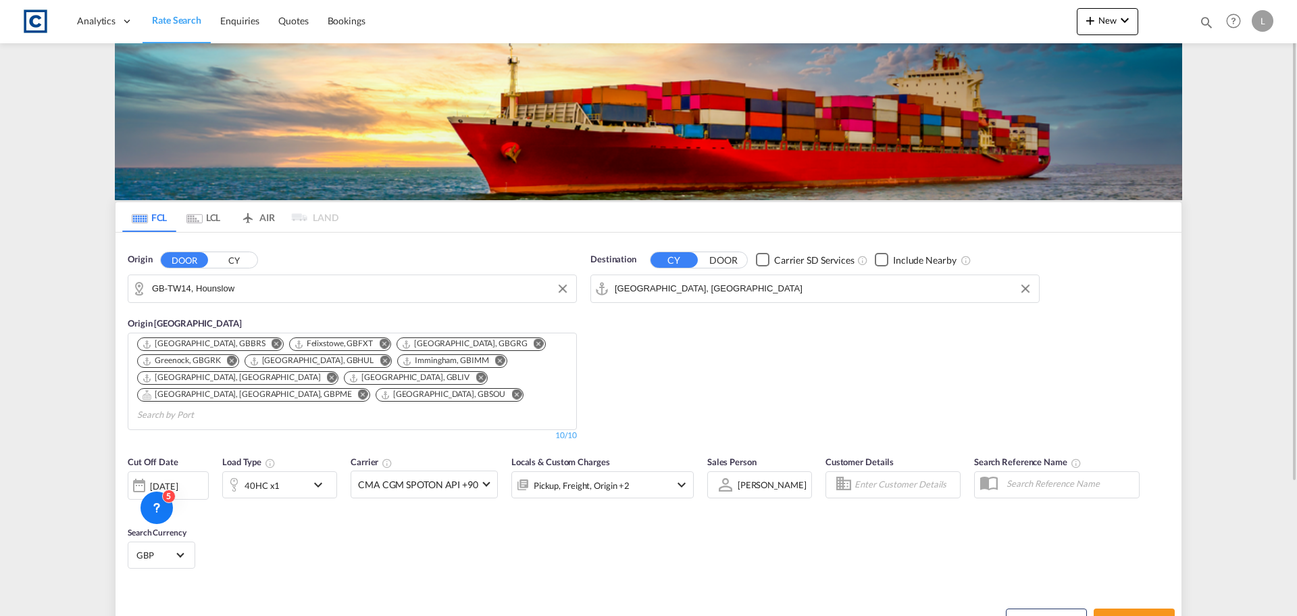
click at [658, 472] on div "Pickup, Freight, Origin +2" at bounding box center [603, 484] width 182 height 27
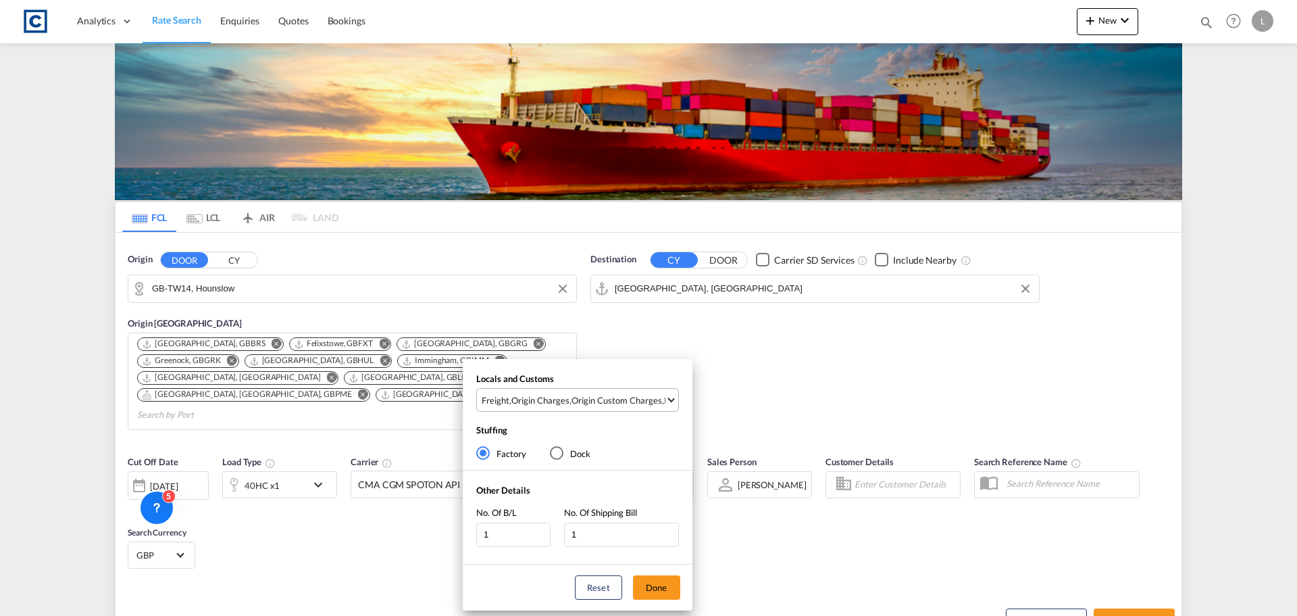
click at [607, 399] on div "Origin Custom Charges" at bounding box center [617, 400] width 91 height 12
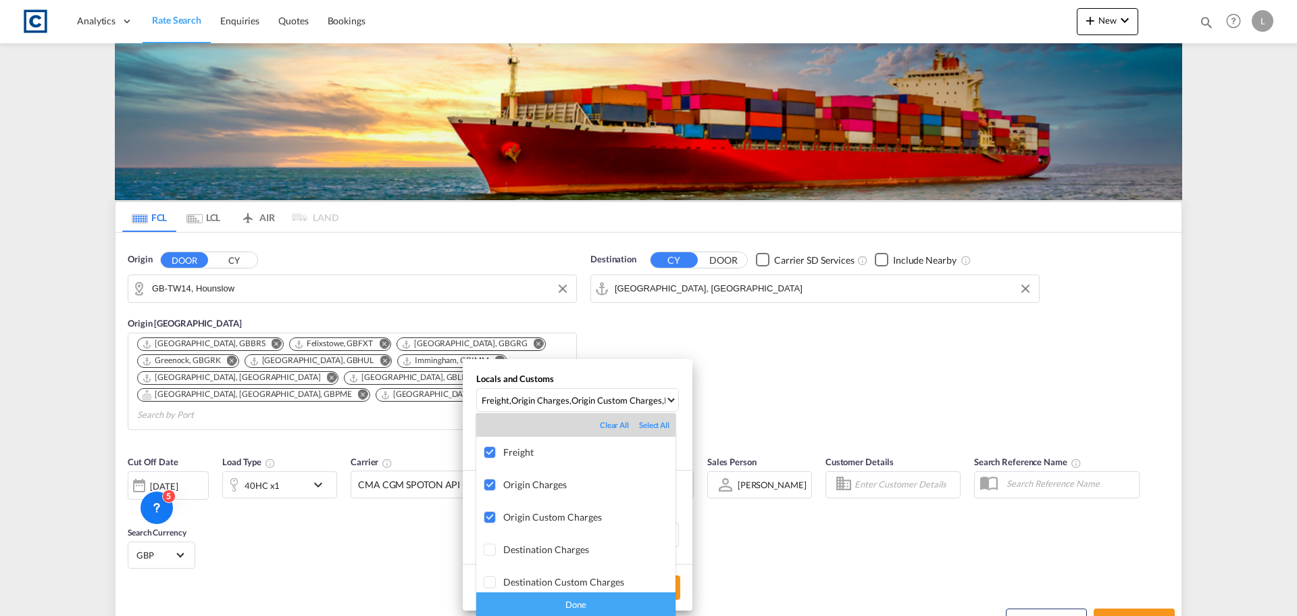
drag, startPoint x: 547, startPoint y: 607, endPoint x: 628, endPoint y: 601, distance: 82.0
click at [550, 607] on div "Done" at bounding box center [575, 604] width 199 height 24
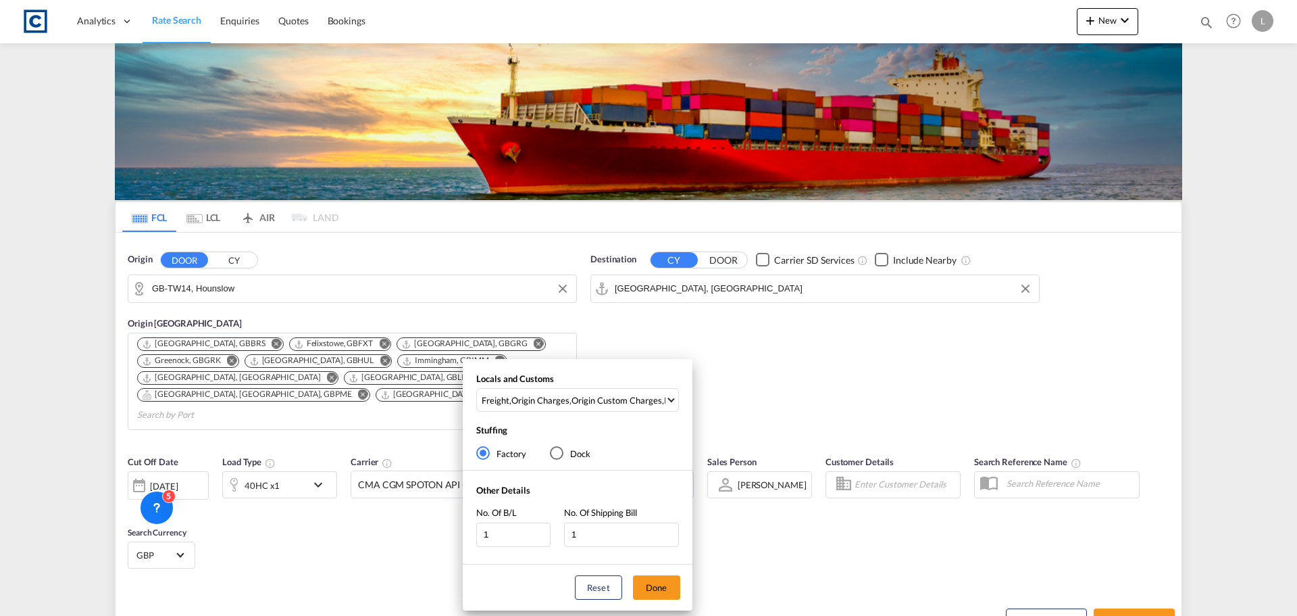
drag, startPoint x: 681, startPoint y: 586, endPoint x: 689, endPoint y: 589, distance: 8.5
click at [682, 586] on div "Reset Done" at bounding box center [578, 587] width 230 height 46
click at [670, 591] on button "Done" at bounding box center [656, 587] width 47 height 24
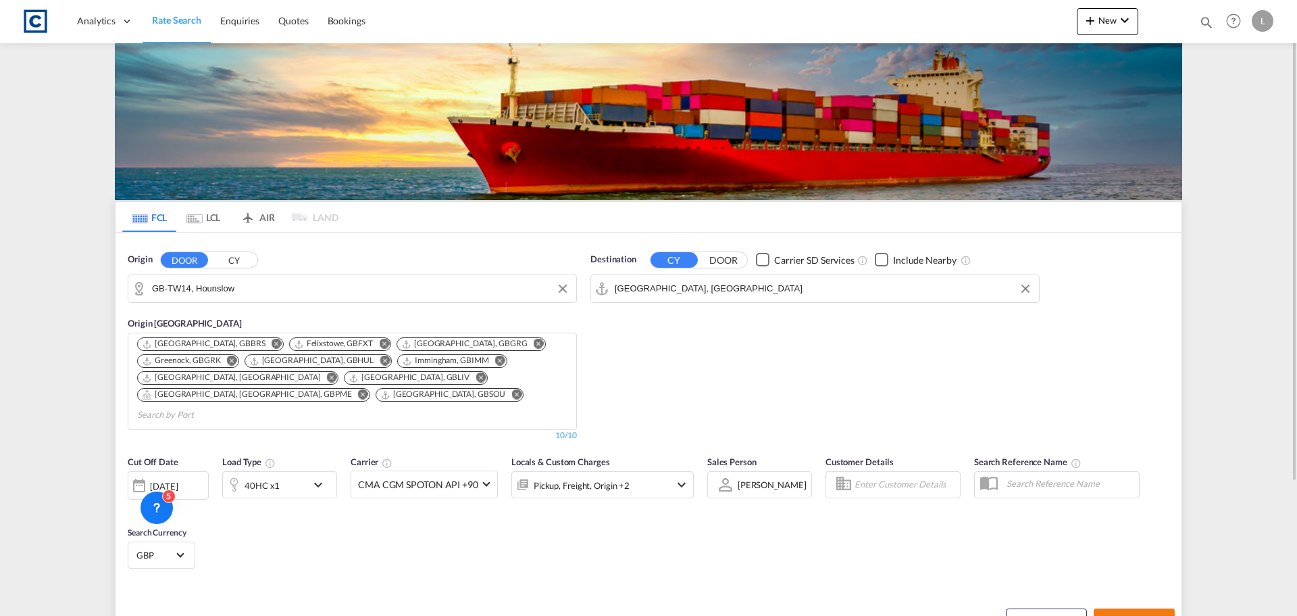
click at [1124, 608] on button "Search Rates" at bounding box center [1134, 620] width 81 height 24
type input "TW14 to AEJEA / 22 Aug 2025"
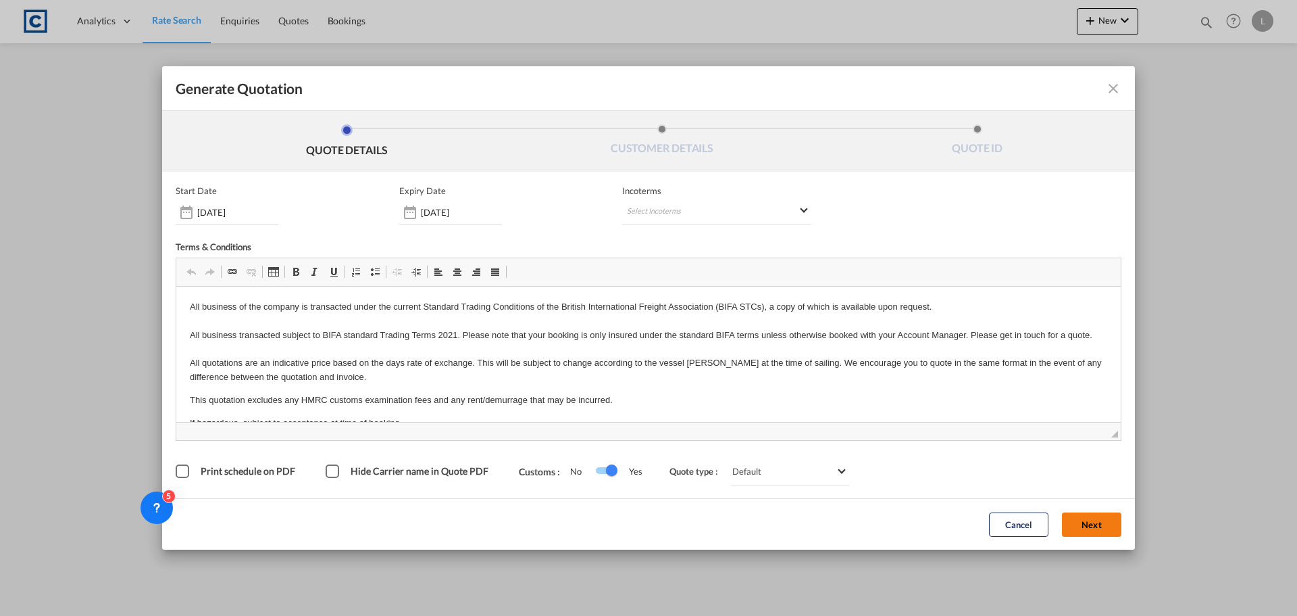
click at [1108, 527] on button "Next" at bounding box center [1091, 524] width 59 height 24
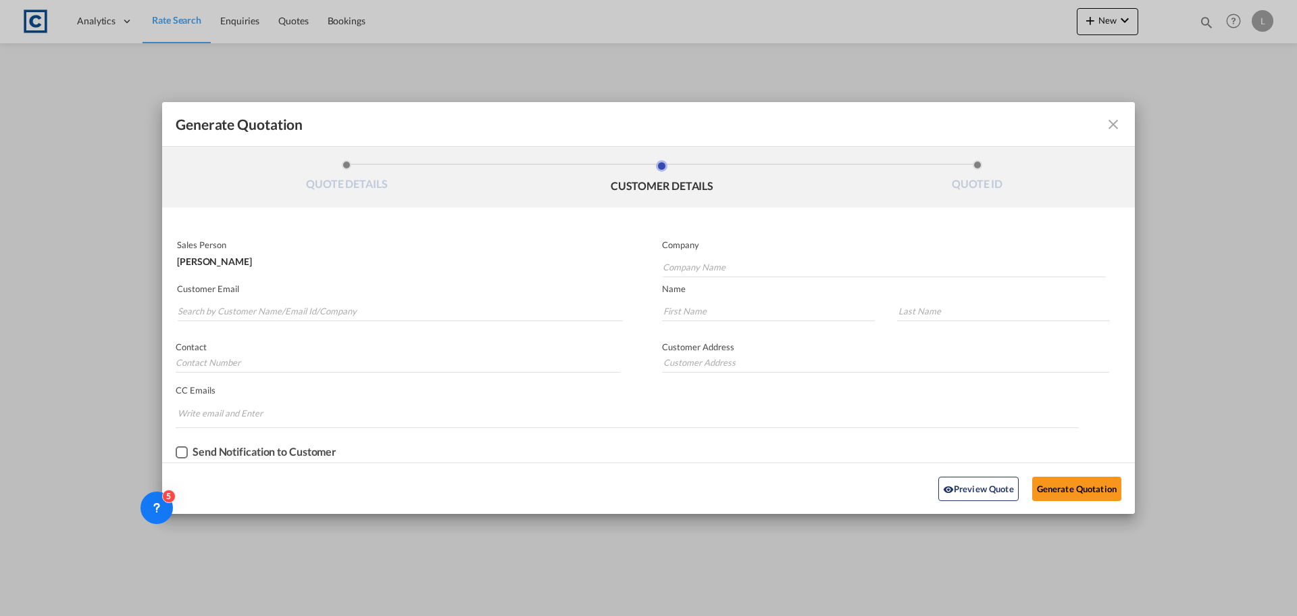
click at [345, 299] on md-autocomplete-wrap "Generate QuotationQUOTE ..." at bounding box center [400, 307] width 446 height 27
click at [341, 305] on input "Search by Customer Name/Email Id/Company" at bounding box center [400, 311] width 445 height 20
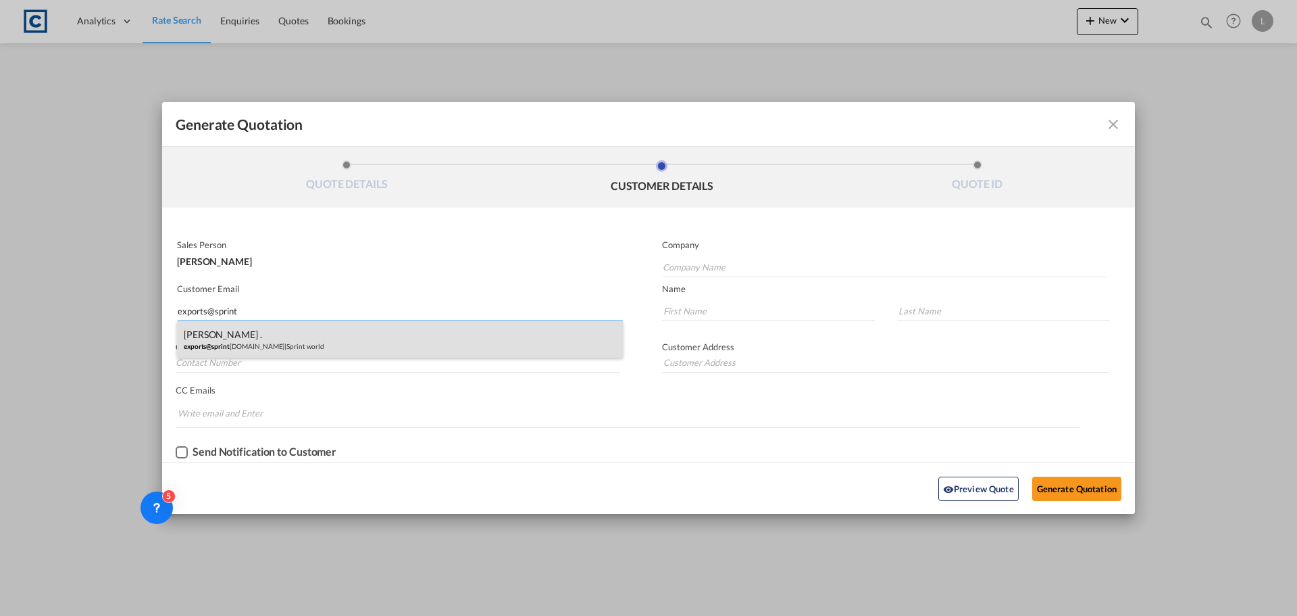
type input "exports@sprint"
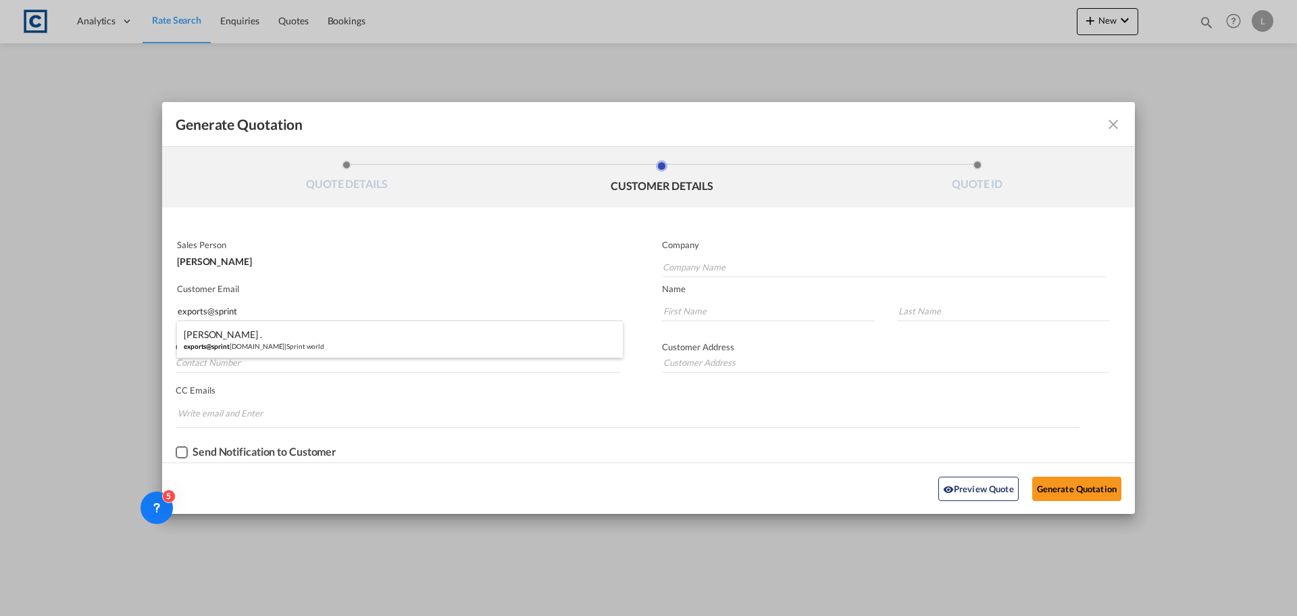
drag, startPoint x: 280, startPoint y: 342, endPoint x: 312, endPoint y: 348, distance: 32.3
click at [284, 347] on div "Nirav . exports@sprint world.co.uk | Sprint world" at bounding box center [400, 339] width 446 height 36
type input "Sprint world"
type input "exports@sprintworld.co.uk"
type input "Nirav"
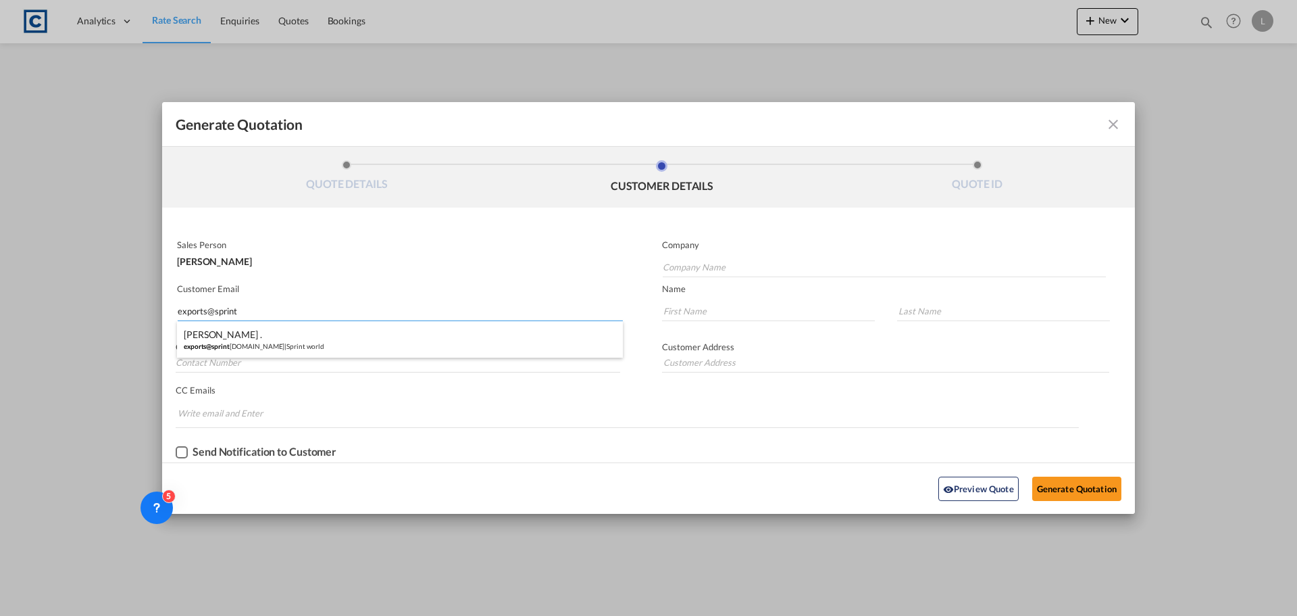
type input "."
type input "Unit 4, London Heathrow TW14 0XJ, United Kingdom"
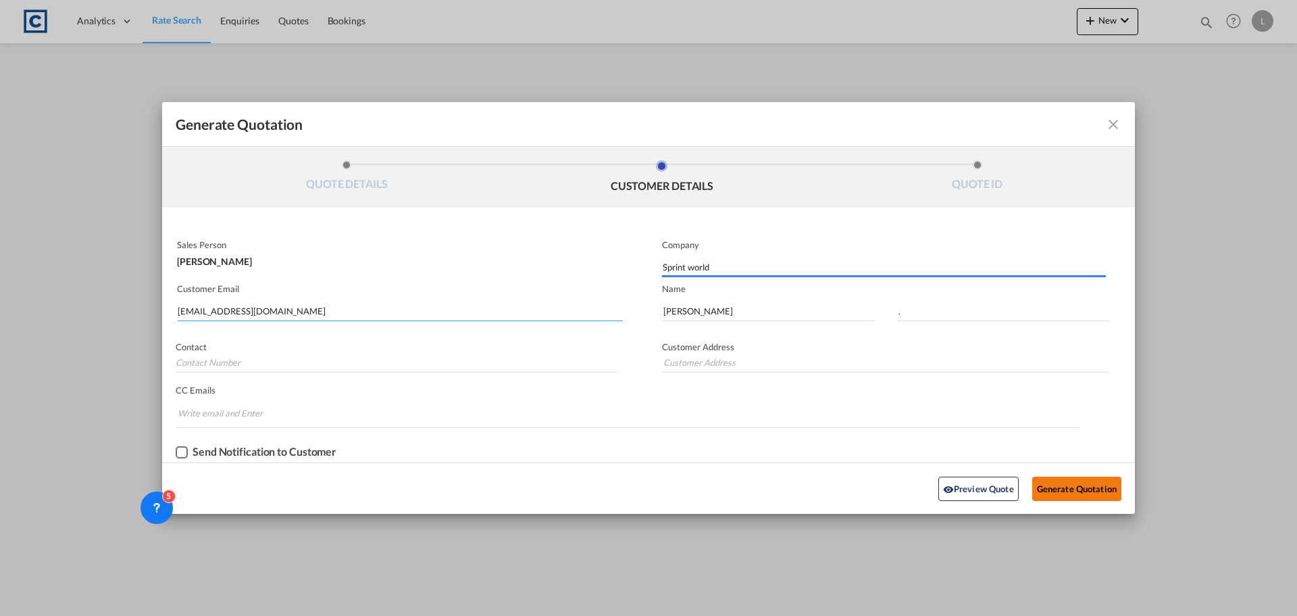
type input "Unit 4, London Heathrow TW14 0XJ, United Kingdom"
click at [1085, 491] on button "Generate Quotation" at bounding box center [1077, 488] width 89 height 24
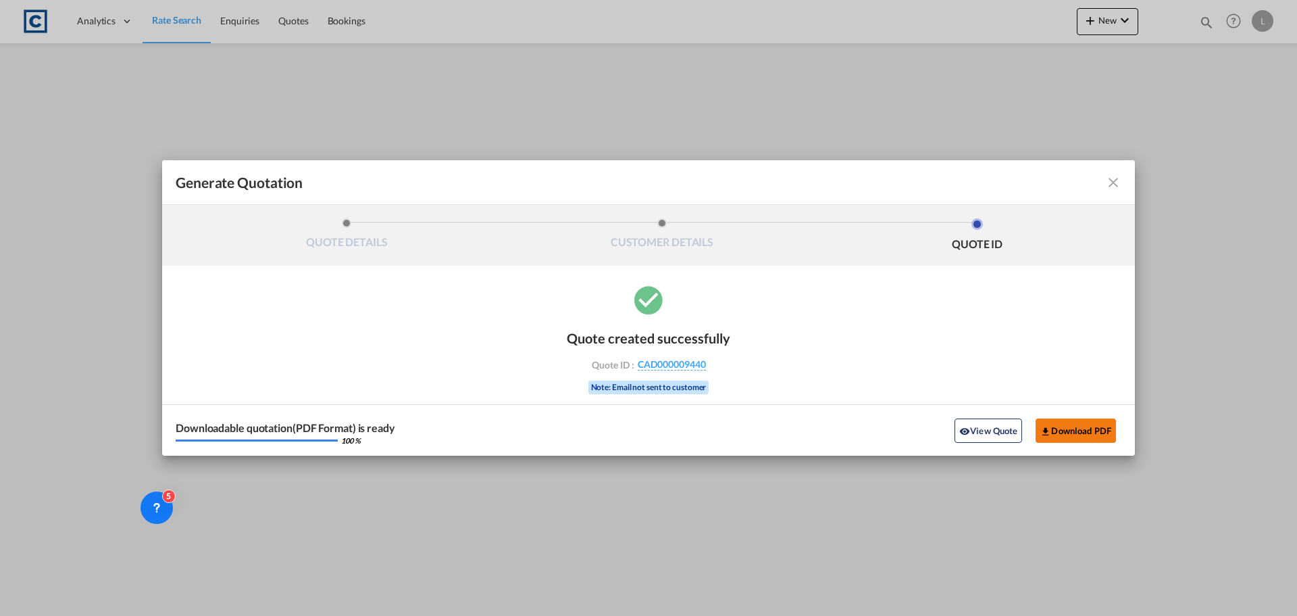
click at [1078, 426] on button "Download PDF" at bounding box center [1076, 430] width 80 height 24
click at [1112, 180] on md-icon "icon-close fg-AAA8AD cursor m-0" at bounding box center [1114, 182] width 16 height 16
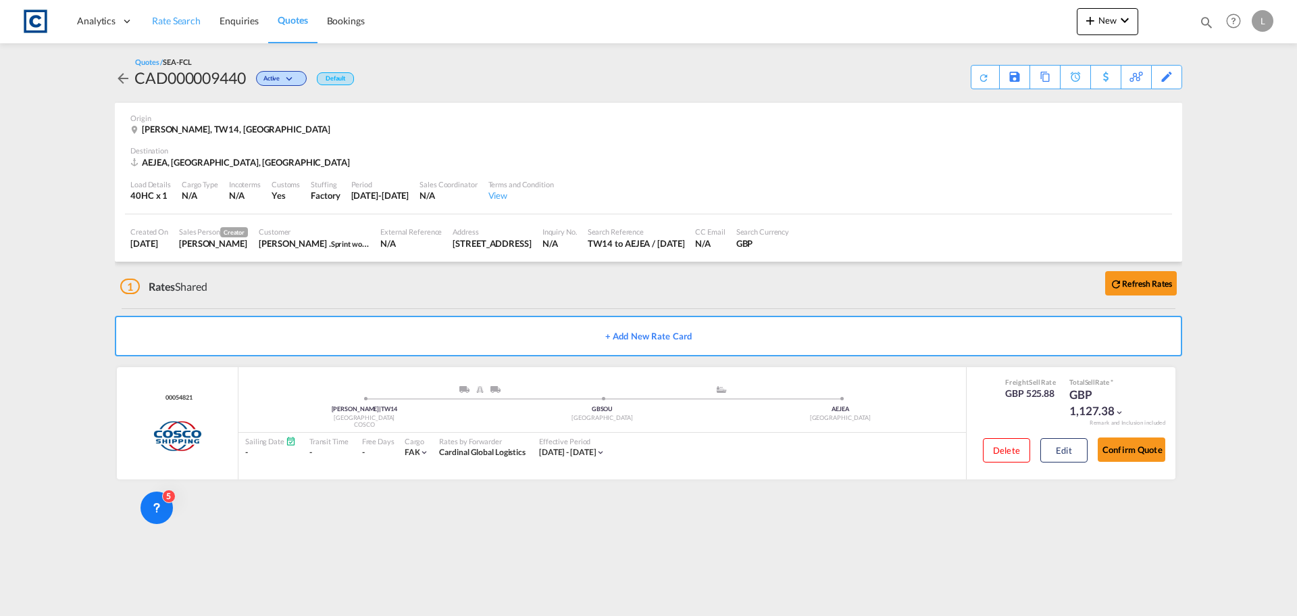
click at [170, 19] on span "Rate Search" at bounding box center [176, 20] width 49 height 11
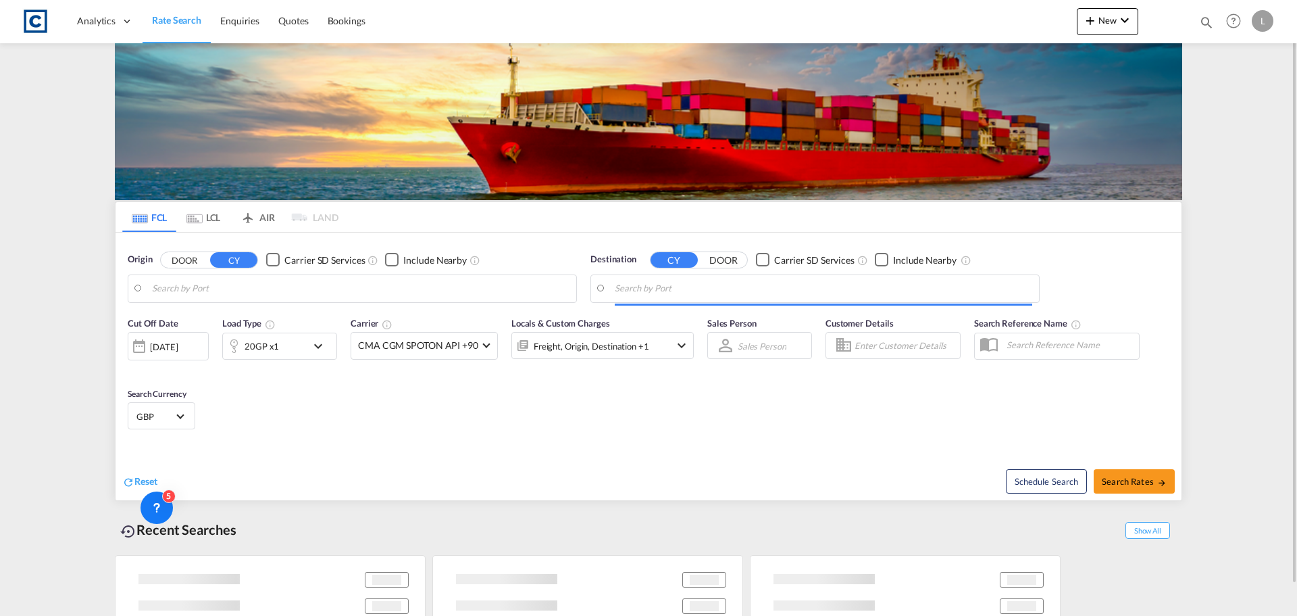
type input "GB-TW14, Hounslow"
type input "Jebel Ali, AEJEA"
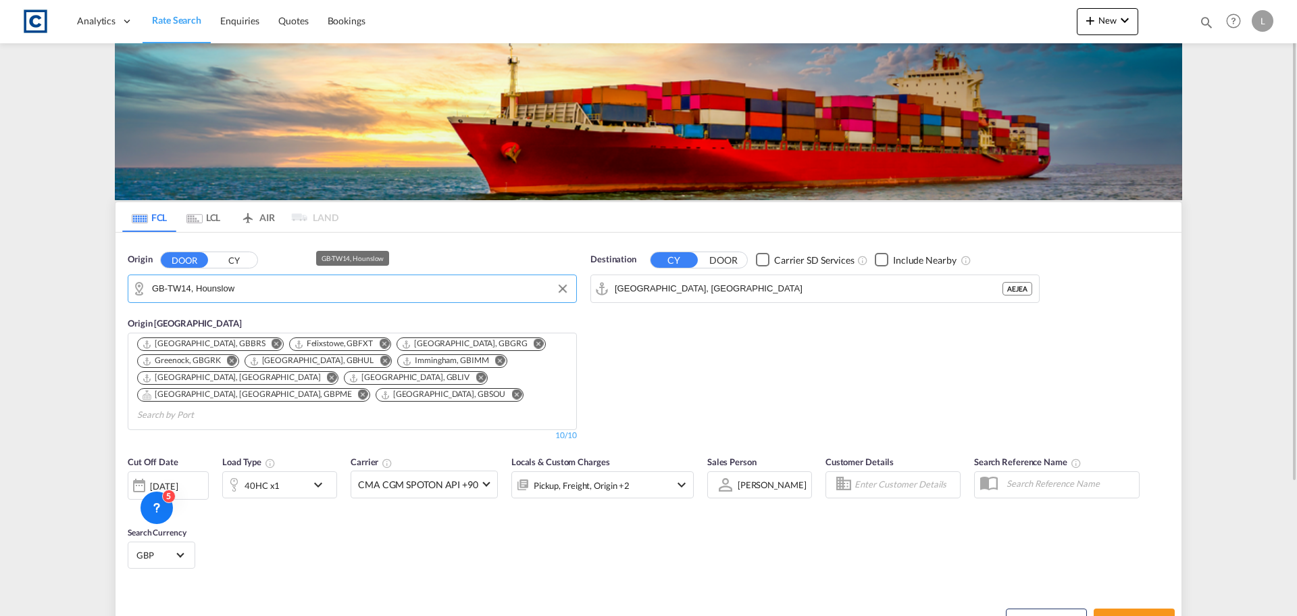
click at [247, 292] on input "GB-TW14, Hounslow" at bounding box center [361, 288] width 418 height 20
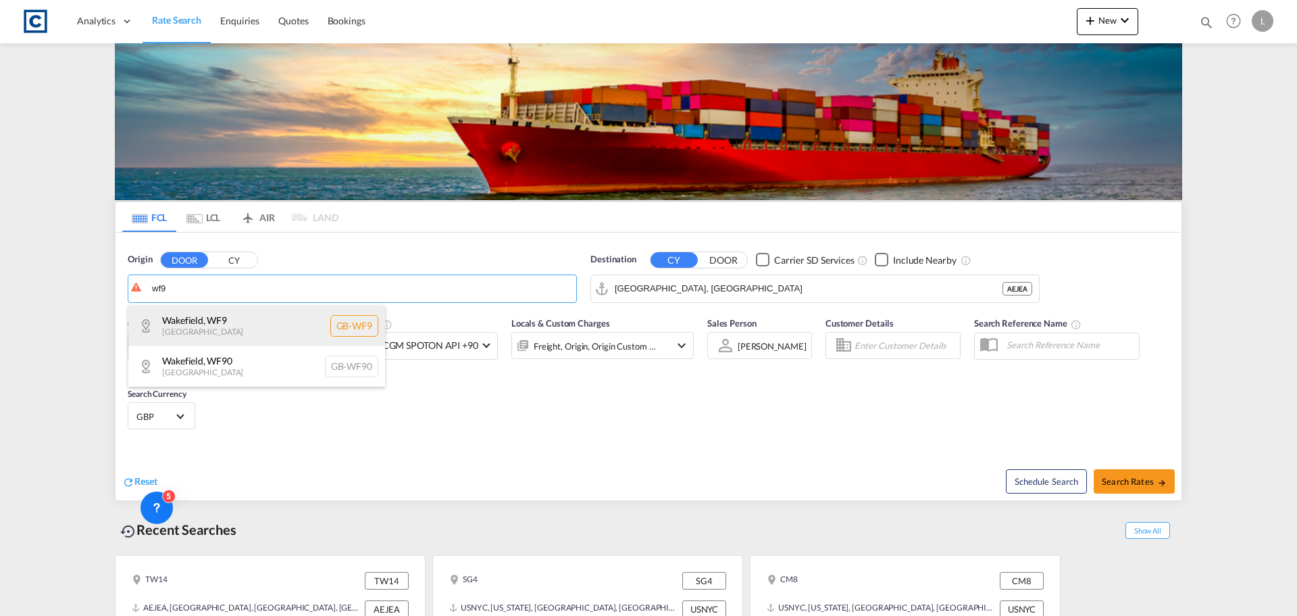
drag, startPoint x: 245, startPoint y: 334, endPoint x: 253, endPoint y: 334, distance: 8.1
click at [245, 334] on div "Wakefield , WF9 United Kingdom GB-WF9" at bounding box center [256, 325] width 257 height 41
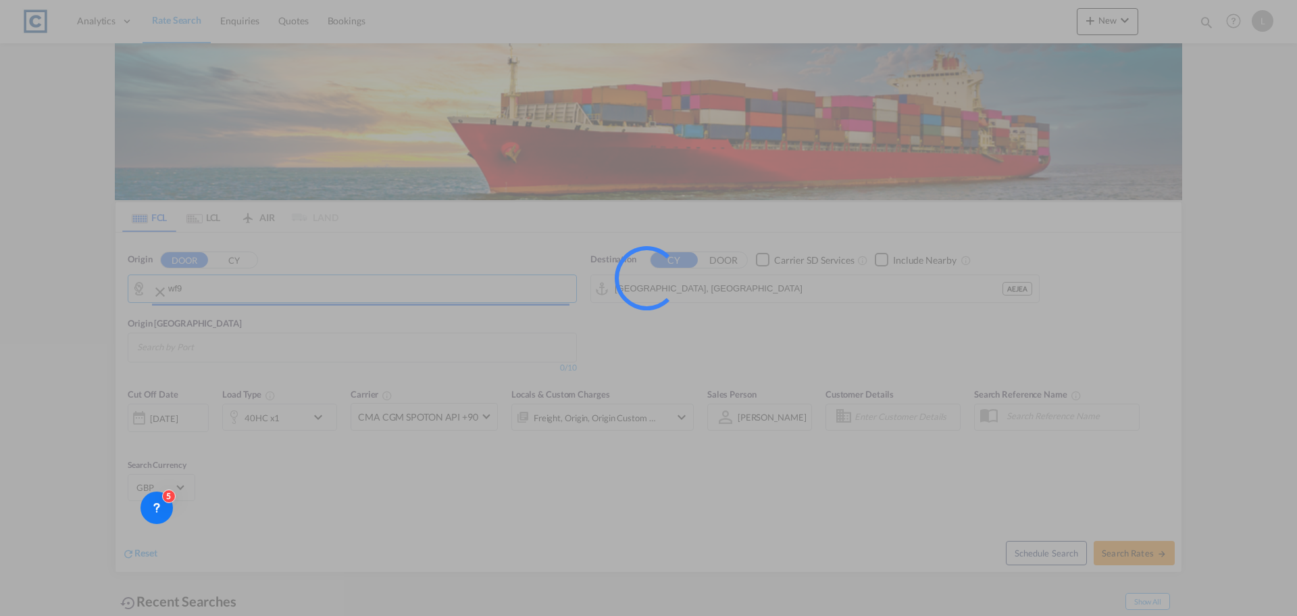
type input "GB-WF9, Wakefield"
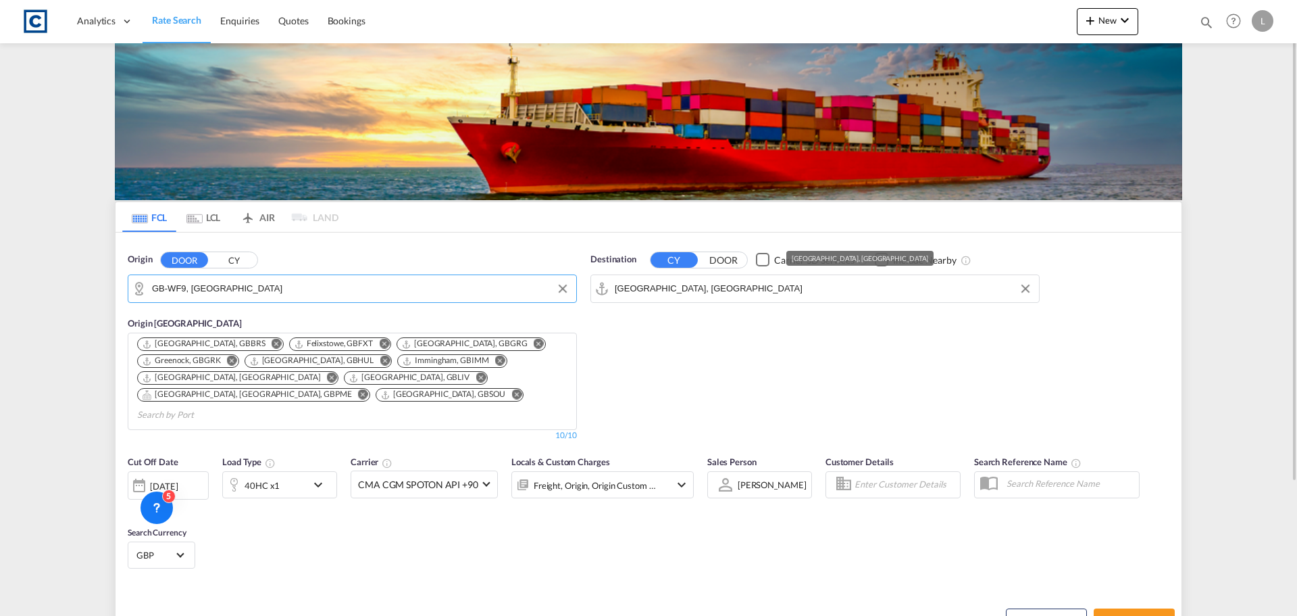
click at [745, 295] on input "Jebel Ali, AEJEA" at bounding box center [824, 288] width 418 height 20
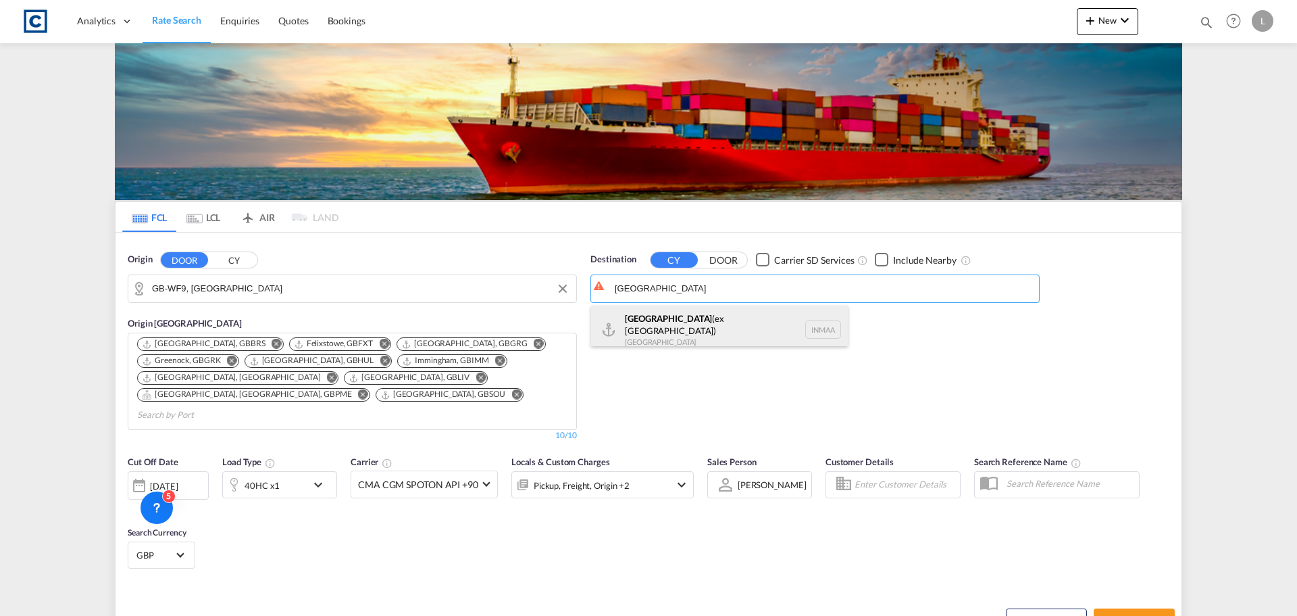
click at [723, 327] on div "Chennai (ex Madras) India INMAA" at bounding box center [719, 329] width 257 height 49
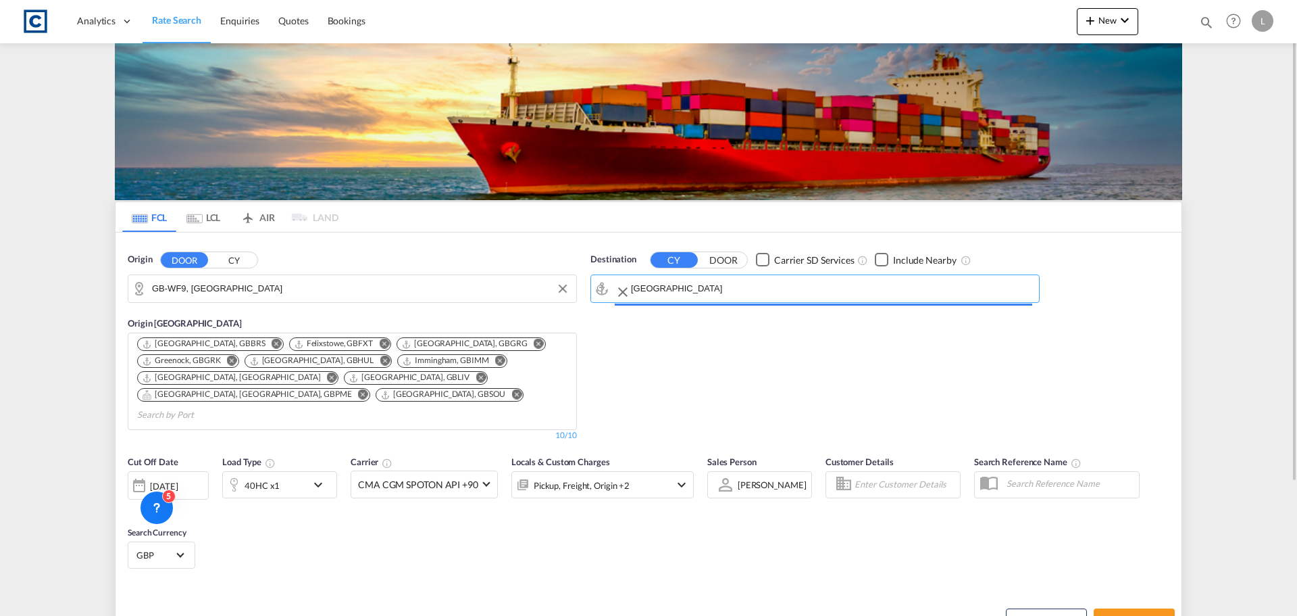
type input "[GEOGRAPHIC_DATA] (ex [GEOGRAPHIC_DATA]), INMAA"
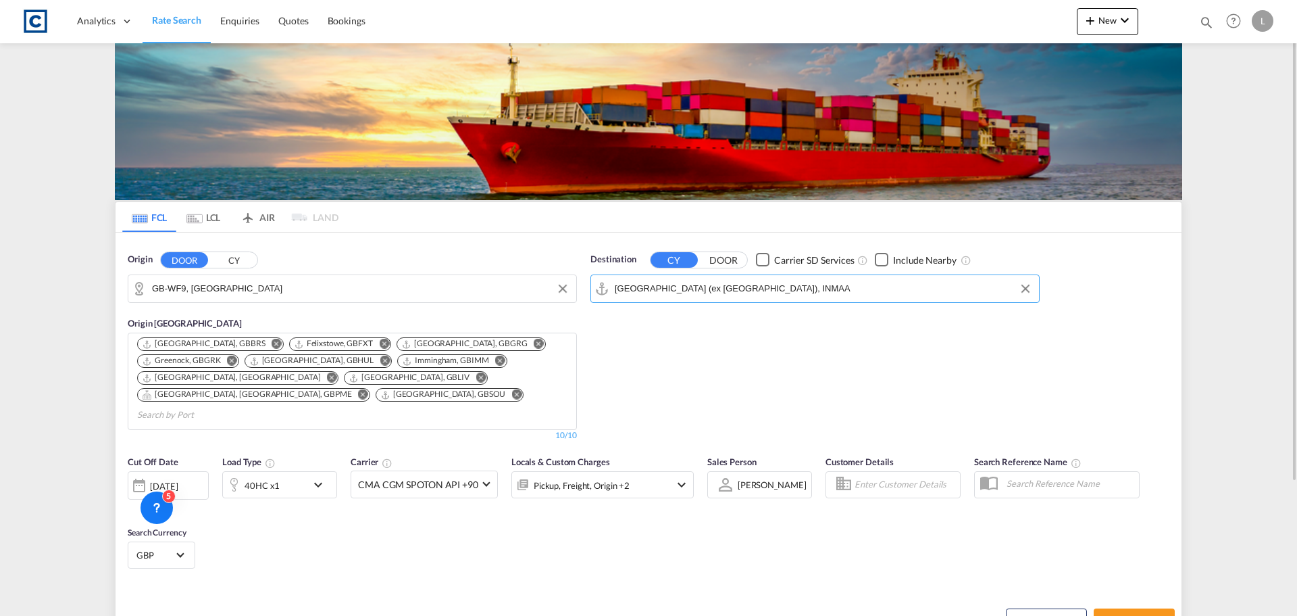
click at [301, 471] on div "40HC x1" at bounding box center [265, 484] width 84 height 27
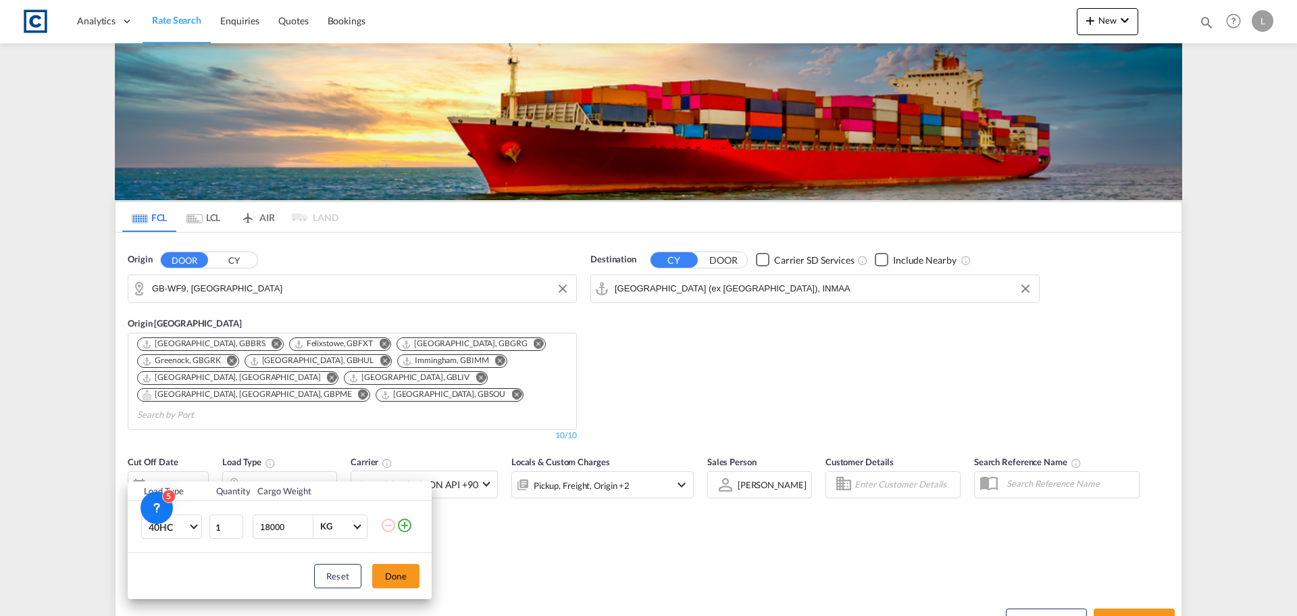
click at [402, 527] on md-icon "icon-plus-circle-outline" at bounding box center [405, 525] width 16 height 16
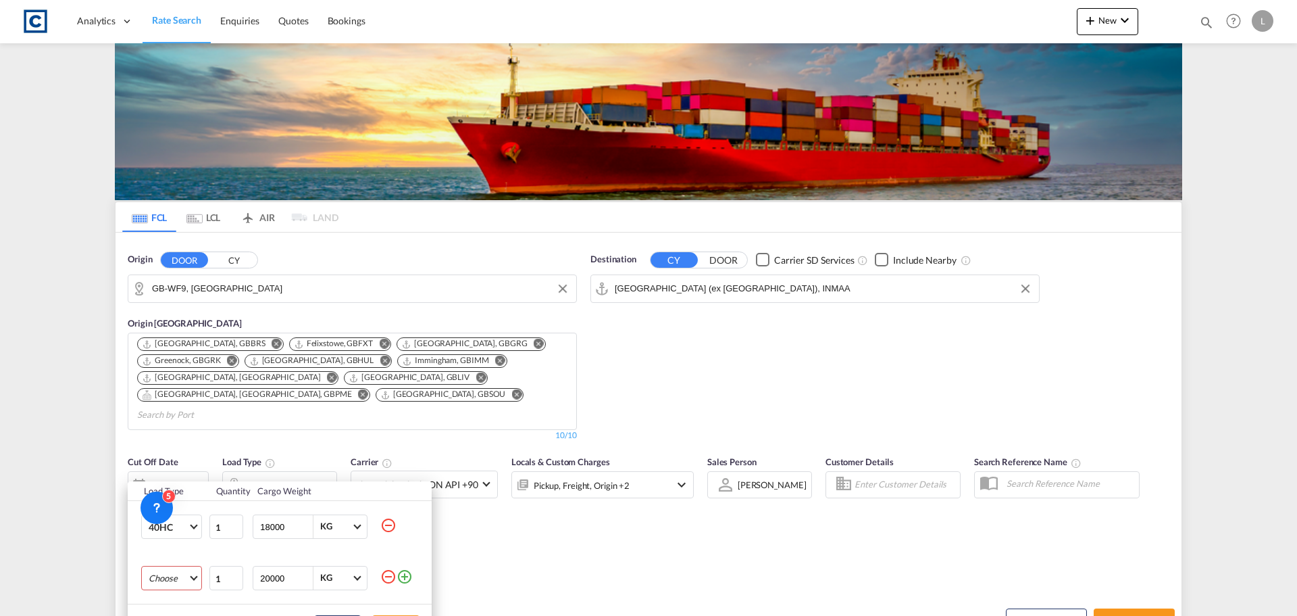
click at [181, 582] on md-select "Choose 20GP 40GP 40HC 45HC 20RE 40RE 40HR 20OT 40OT 20FR 40FR 40NR 20NR 45S 20T…" at bounding box center [171, 578] width 61 height 24
click at [180, 455] on md-option "20GP" at bounding box center [184, 453] width 92 height 32
drag, startPoint x: 295, startPoint y: 582, endPoint x: 191, endPoint y: 585, distance: 104.8
click at [195, 589] on tr "20GP 1 20000 KG KG" at bounding box center [280, 577] width 304 height 51
type input "18000"
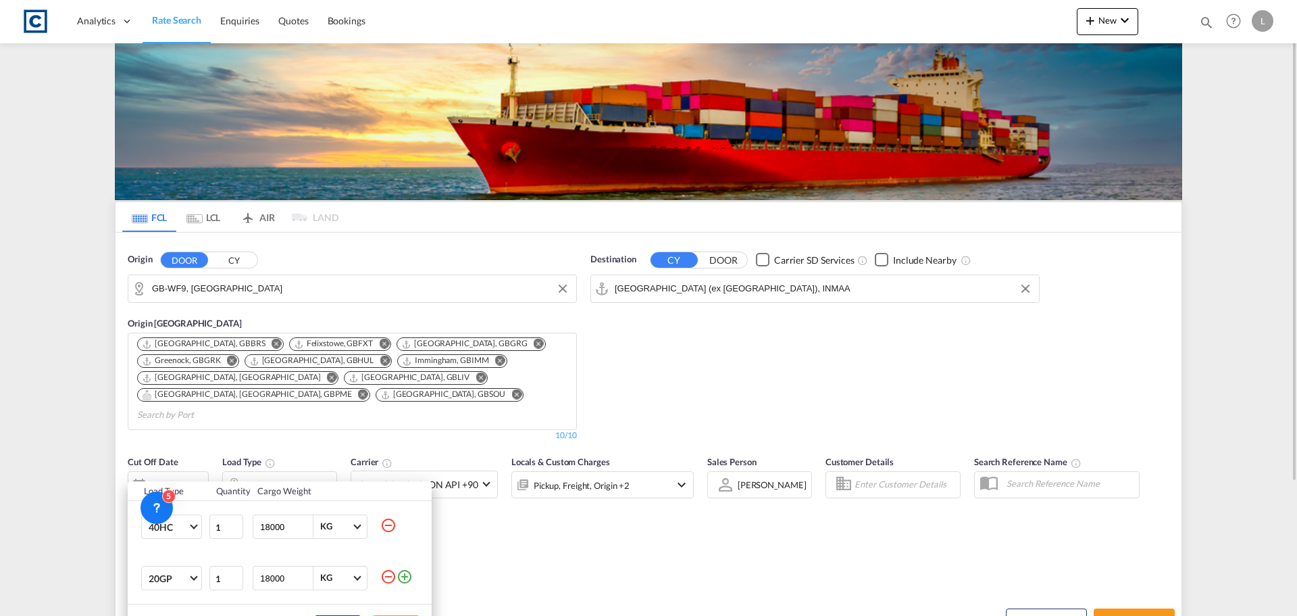
drag, startPoint x: 480, startPoint y: 564, endPoint x: 489, endPoint y: 559, distance: 10.0
click at [481, 564] on div "Load Type Quantity Cargo Weight 40HC 20GP 40GP 40HC 45HC 20RE 40RE 40HR 20OT 40…" at bounding box center [648, 308] width 1297 height 616
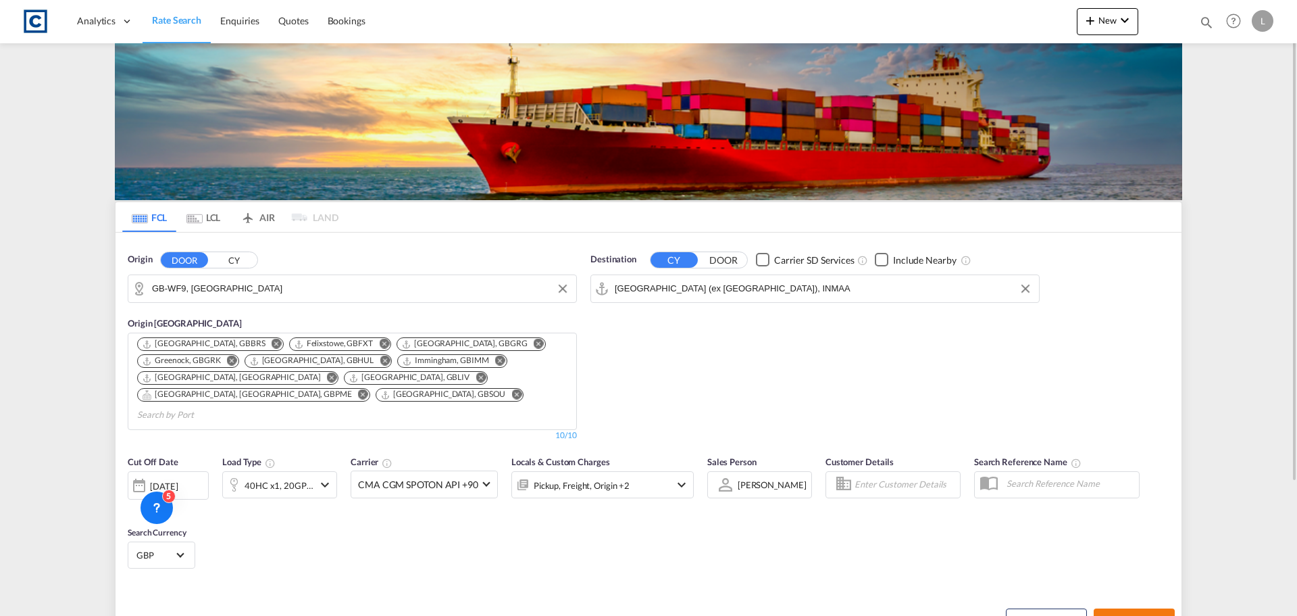
click at [1153, 615] on span "Search Rates" at bounding box center [1134, 620] width 65 height 11
type input "WF9 to INMAA / 22 Aug 2025"
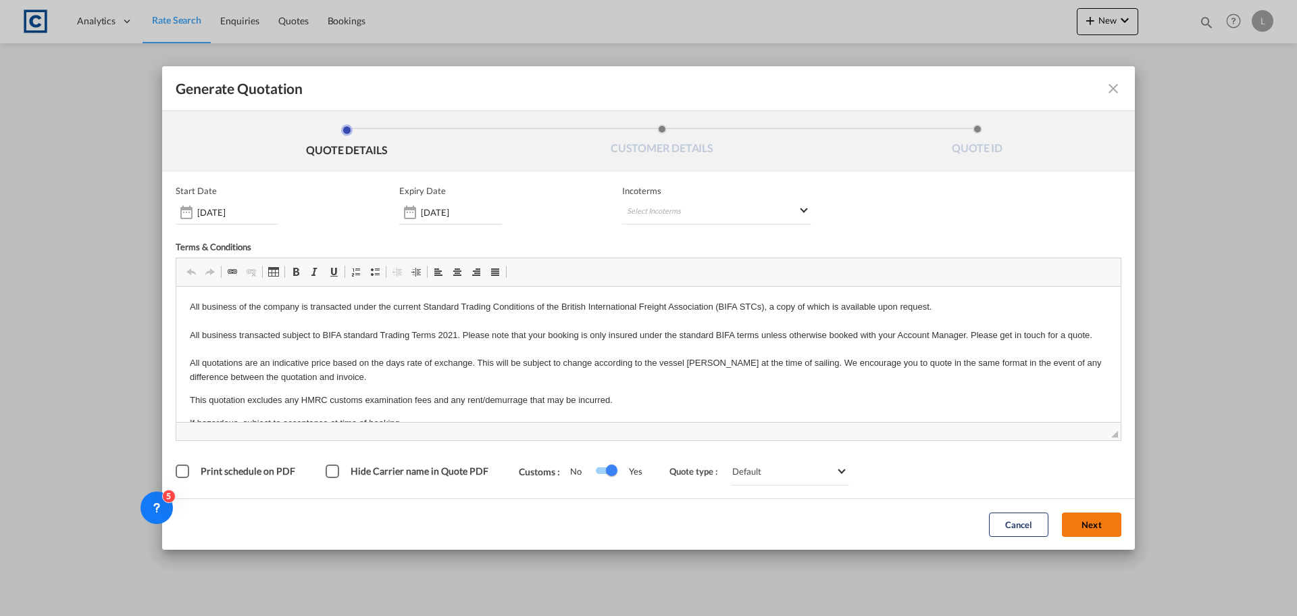
click at [1095, 522] on button "Next" at bounding box center [1091, 524] width 59 height 24
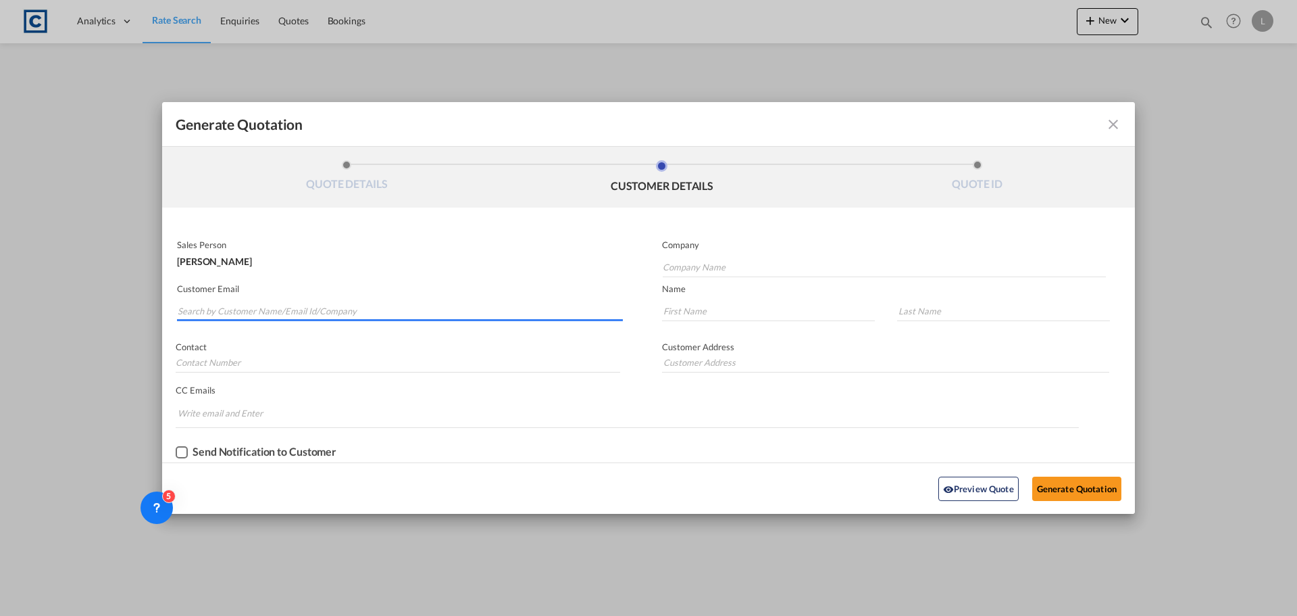
click at [344, 309] on input "Search by Customer Name/Email Id/Company" at bounding box center [400, 311] width 445 height 20
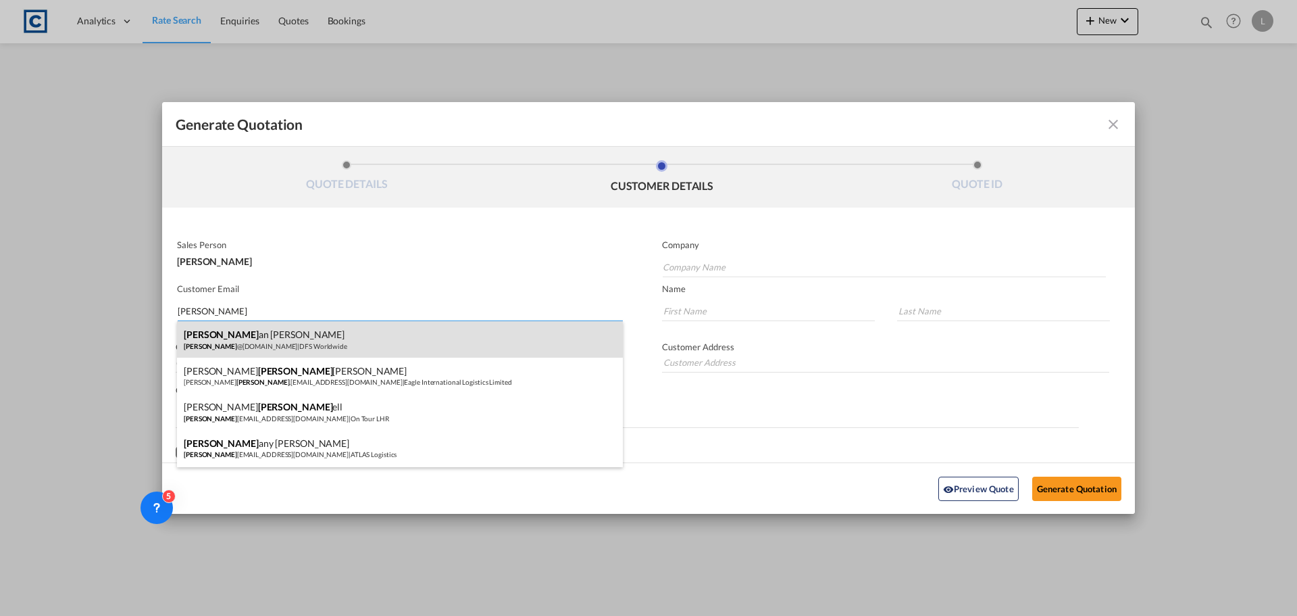
type input "beth"
click at [249, 335] on div "Beth an Wilkinson beth @dfsworldwide.com | DFS Worldwide" at bounding box center [400, 339] width 446 height 36
type input "DFS Worldwide"
type input "beth@dfsworldwide.com"
type input "Bethan"
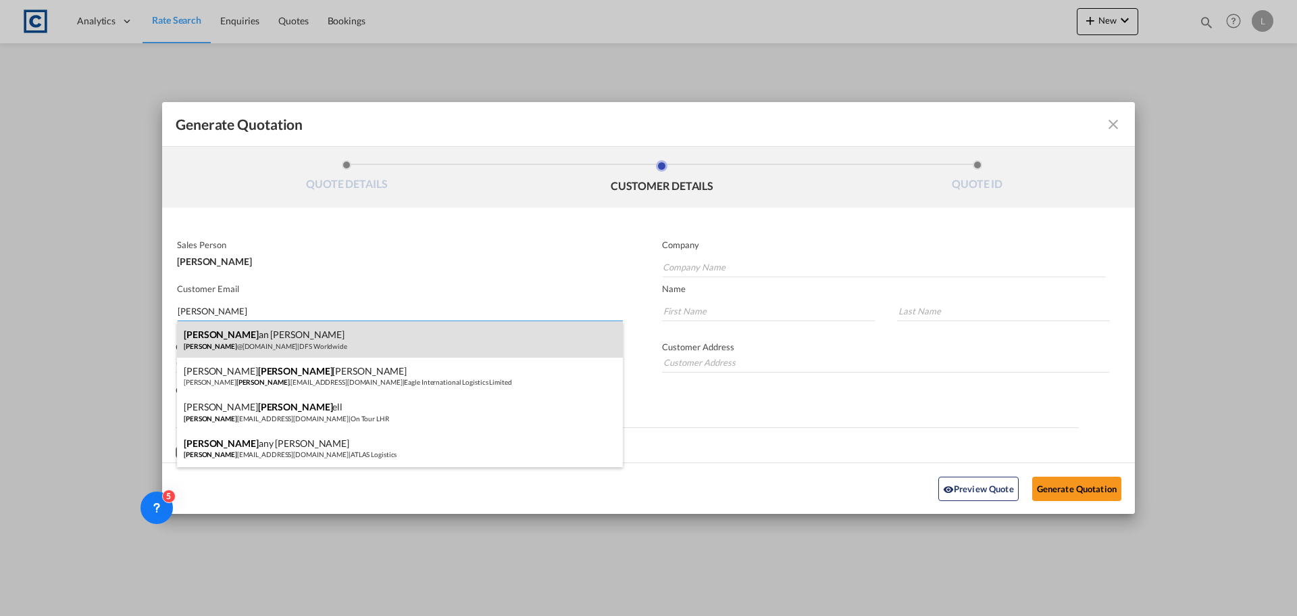
type input "Wilkinson"
type input "02088670904"
type input "Unit 7, Marlin Park, Central Way, Feltham, London, TW14 0XD"
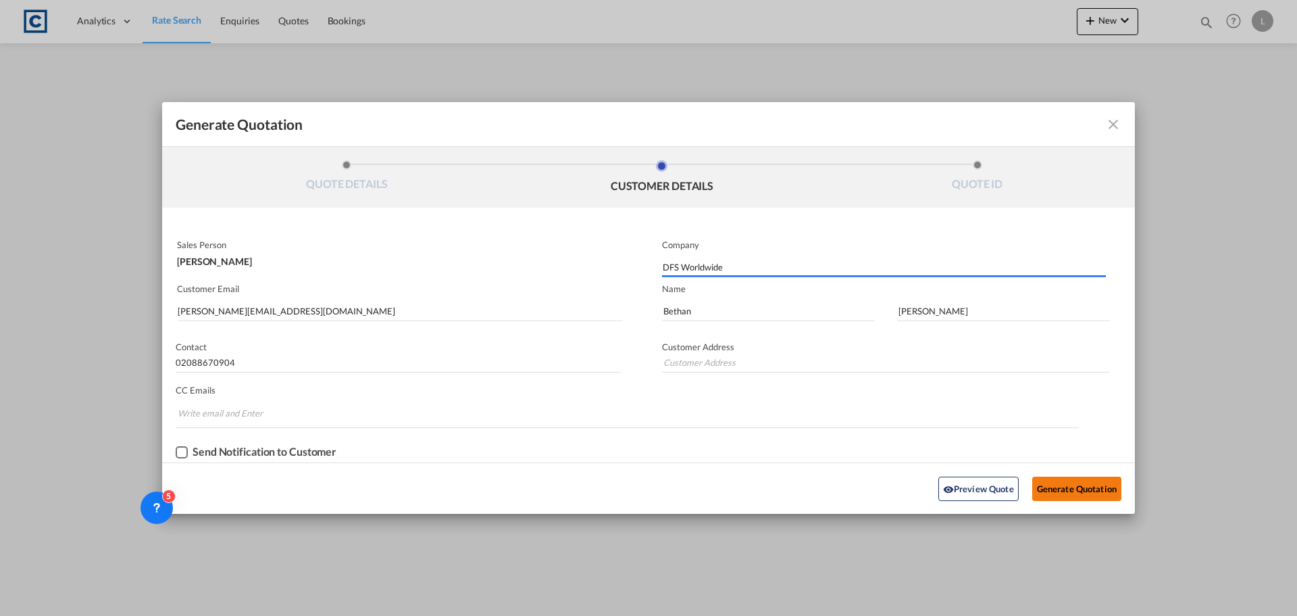
click at [1070, 491] on button "Generate Quotation" at bounding box center [1077, 488] width 89 height 24
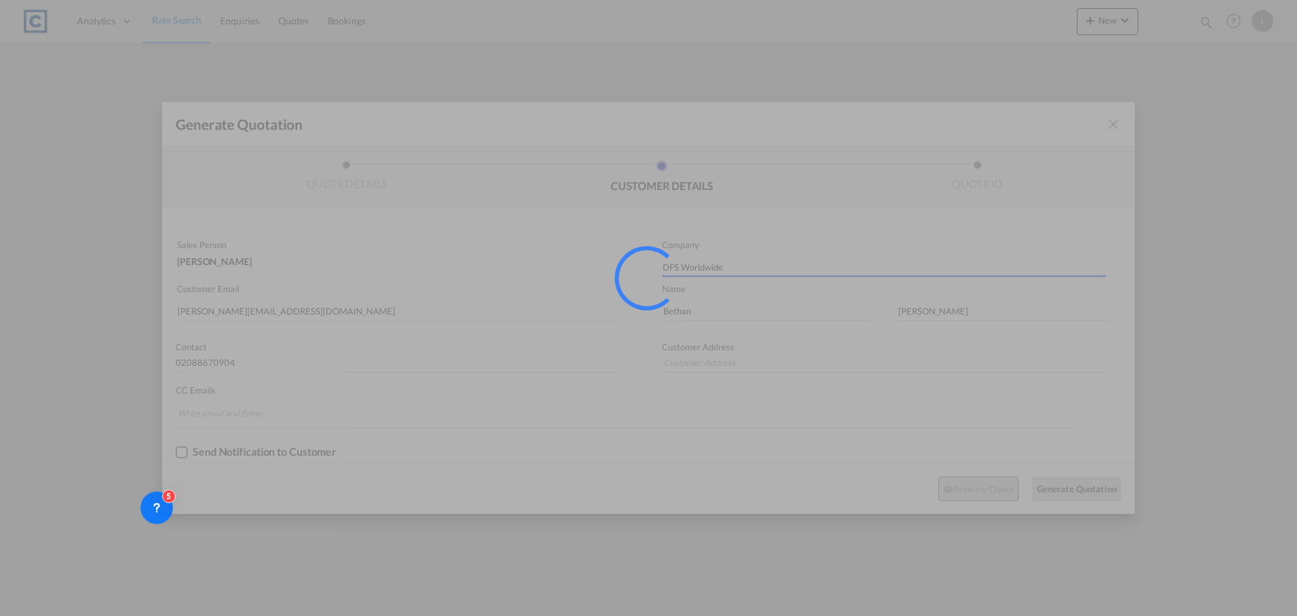
type input "Unit 7, Marlin Park, Central Way, Feltham, London, TW14 0XD"
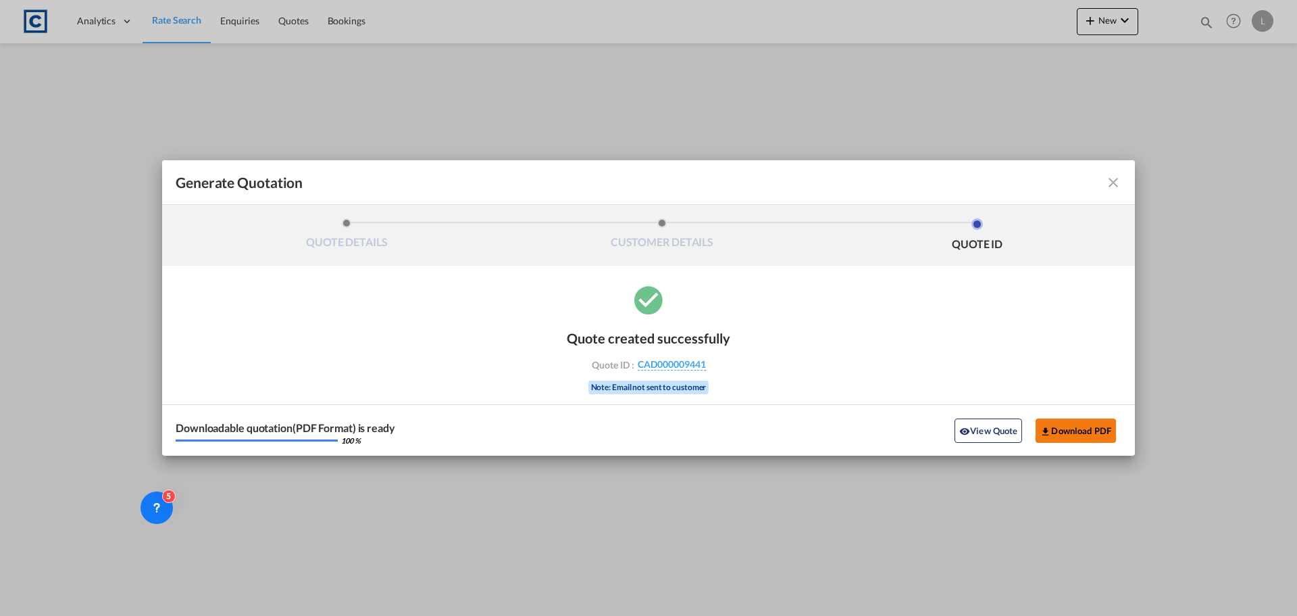
click at [1074, 424] on button "Download PDF" at bounding box center [1076, 430] width 80 height 24
